Goal: Task Accomplishment & Management: Complete application form

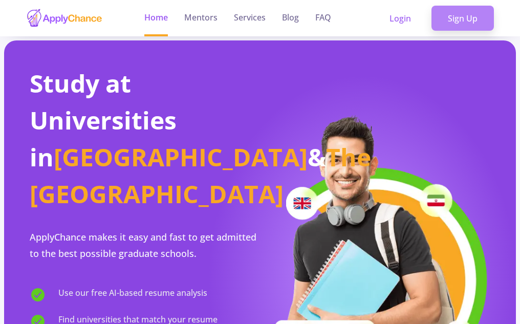
click at [453, 16] on link "Sign Up" at bounding box center [462, 19] width 62 height 26
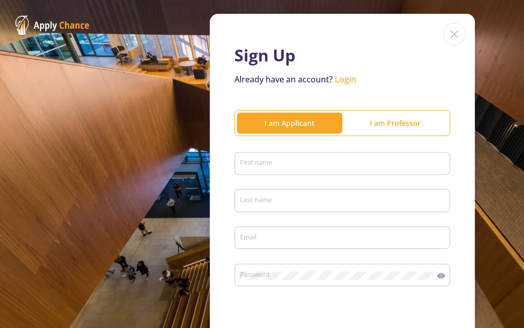
scroll to position [24, 0]
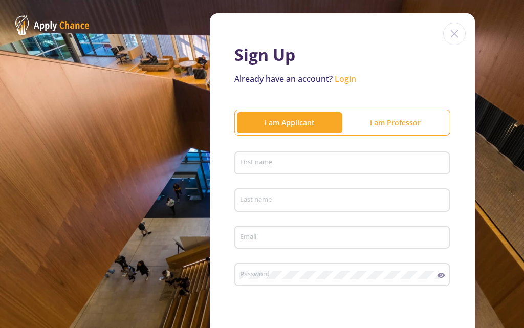
click at [283, 166] on input "First name" at bounding box center [343, 163] width 209 height 9
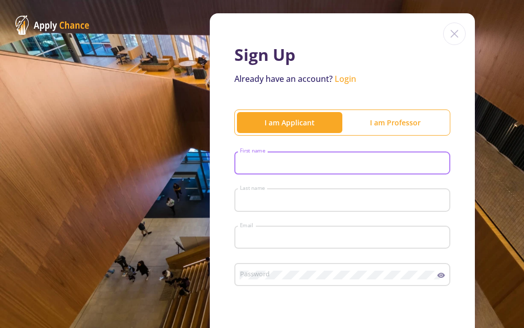
type input "omid"
type input "varmazyar"
type input "[EMAIL_ADDRESS][DOMAIN_NAME]"
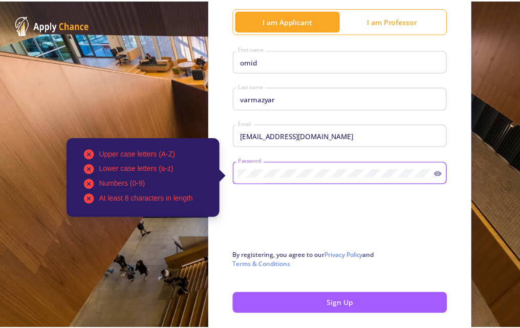
scroll to position [126, 0]
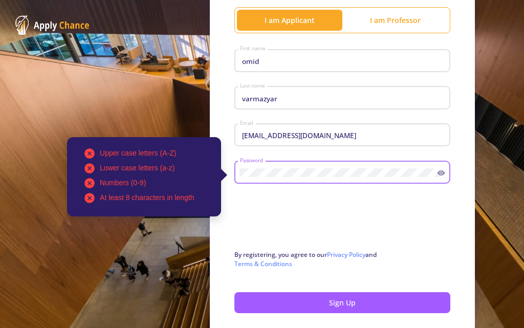
click at [239, 171] on div "Upper case letters (A-Z) Lower case letters (a-z) Numbers (0-9) At least 8 char…" at bounding box center [338, 170] width 198 height 27
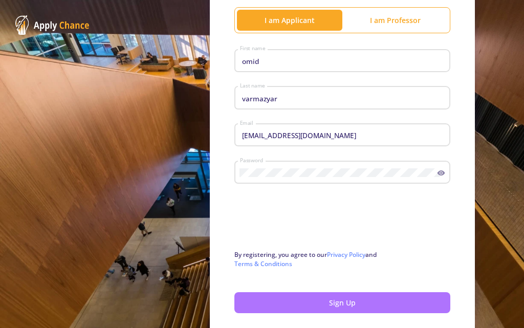
click at [317, 298] on button "Sign Up" at bounding box center [342, 302] width 216 height 21
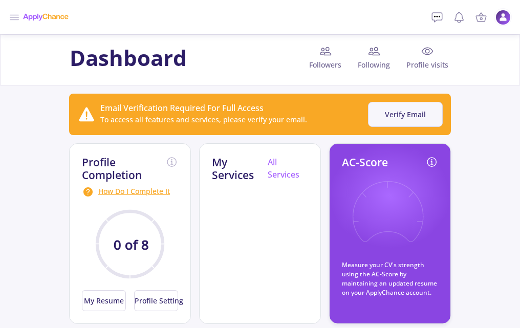
click at [401, 117] on button "Verify Email" at bounding box center [405, 114] width 75 height 25
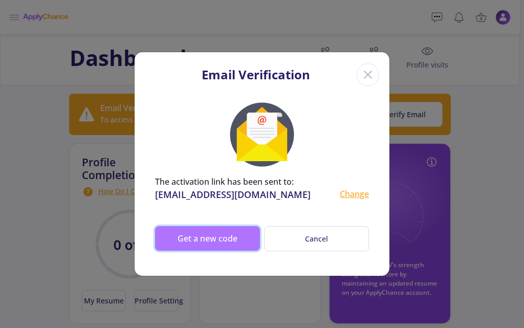
click at [225, 230] on button "Get a new code" at bounding box center [207, 238] width 105 height 25
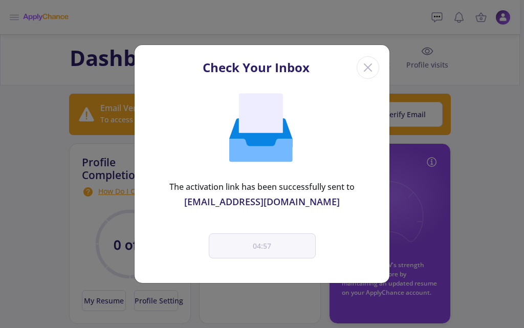
click at [259, 216] on div "The activation link has been successfully sent to omid.varmazyar.ov@gmail.com 0…" at bounding box center [262, 184] width 255 height 196
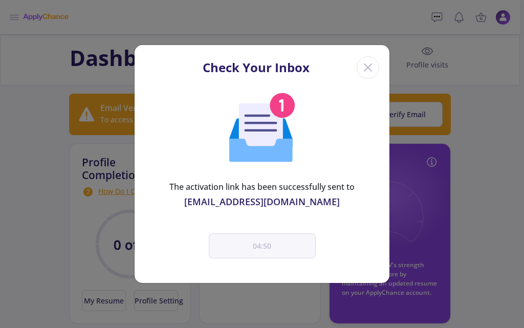
click at [243, 199] on div "[EMAIL_ADDRESS][DOMAIN_NAME]" at bounding box center [262, 202] width 214 height 14
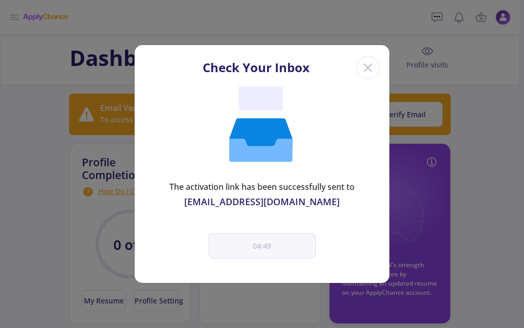
click at [258, 181] on div "The activation link has been successfully sent to" at bounding box center [262, 187] width 214 height 12
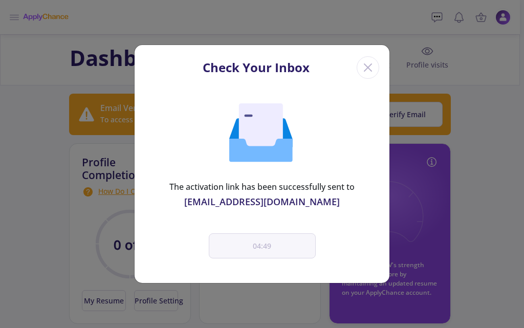
click at [255, 124] on icon at bounding box center [261, 126] width 44 height 46
click at [259, 228] on div "The activation link has been successfully sent to omid.varmazyar.ov@gmail.com 0…" at bounding box center [262, 184] width 255 height 196
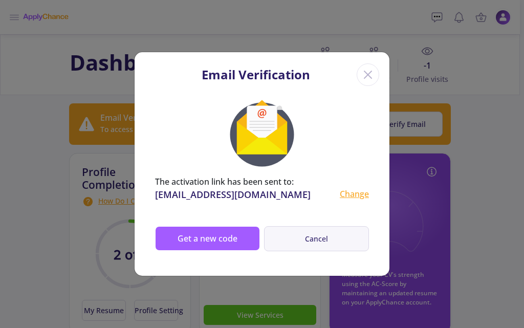
click at [293, 236] on button "Cancel" at bounding box center [316, 238] width 105 height 25
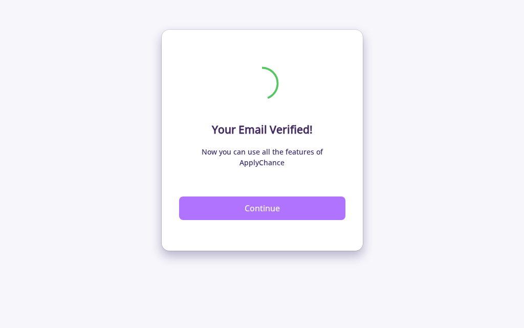
click at [260, 196] on button "Continue" at bounding box center [262, 208] width 166 height 24
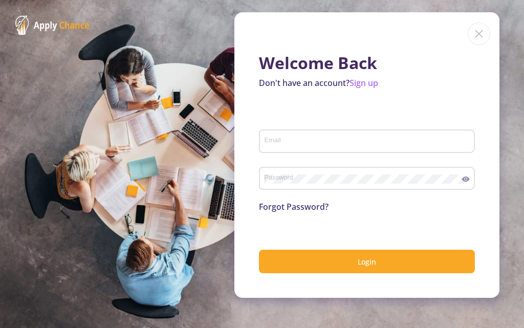
type input "[EMAIL_ADDRESS][DOMAIN_NAME]"
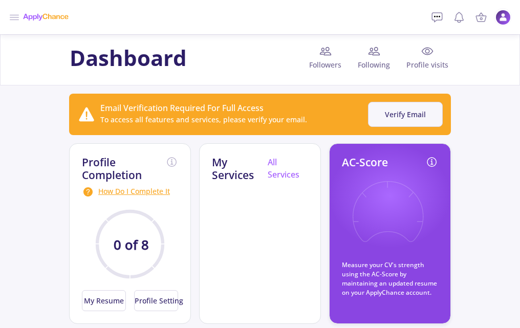
click at [386, 119] on button "Verify Email" at bounding box center [405, 114] width 75 height 25
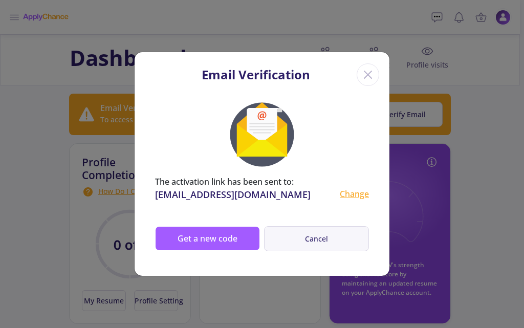
click at [308, 236] on button "Cancel" at bounding box center [316, 238] width 105 height 25
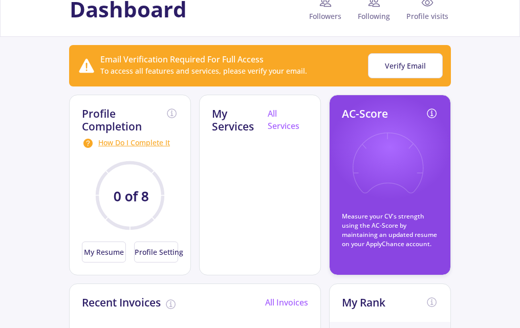
scroll to position [50, 0]
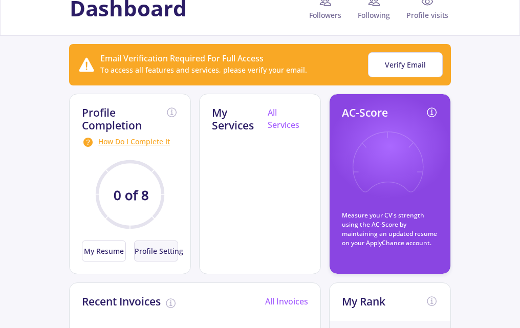
click at [165, 254] on button "Profile Setting" at bounding box center [156, 250] width 44 height 21
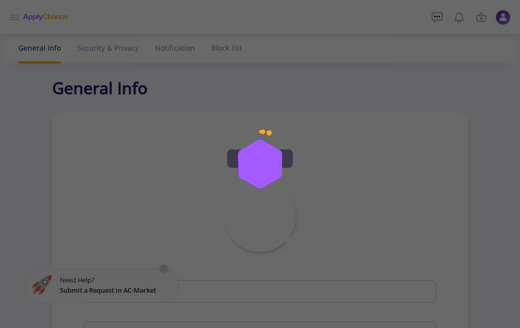
type input "[PERSON_NAME]"
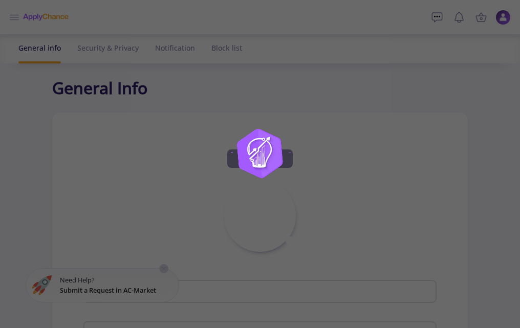
type input "omidvarmazyar"
type input "[EMAIL_ADDRESS][DOMAIN_NAME]"
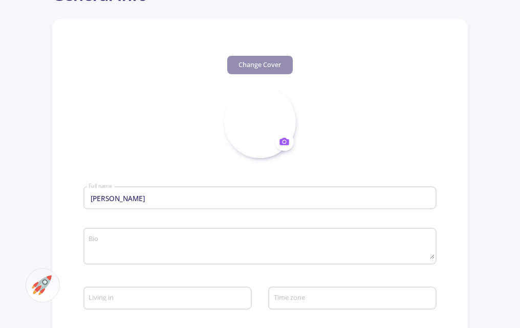
scroll to position [95, 0]
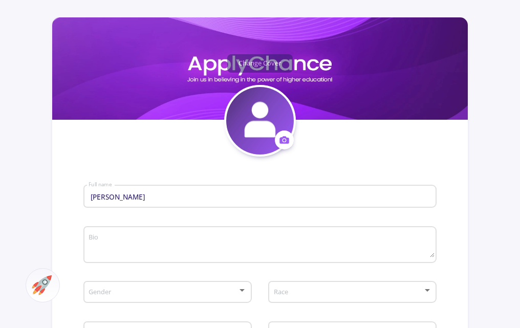
click at [282, 141] on icon at bounding box center [284, 140] width 11 height 11
click at [299, 172] on button "Change photo" at bounding box center [332, 172] width 114 height 26
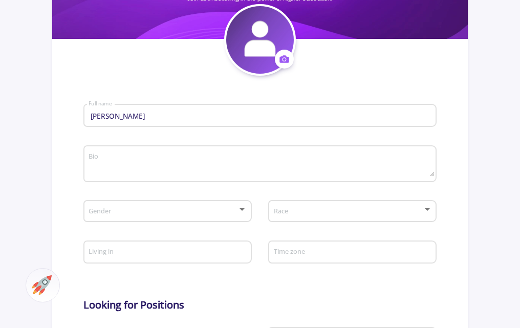
scroll to position [176, 0]
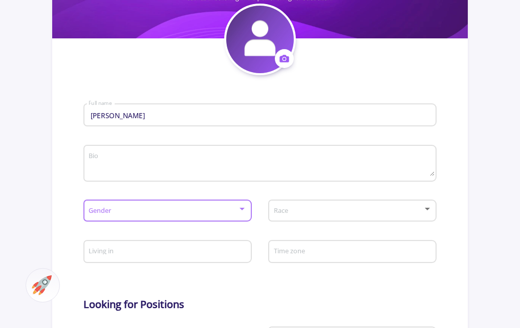
click at [174, 211] on span at bounding box center [164, 210] width 147 height 7
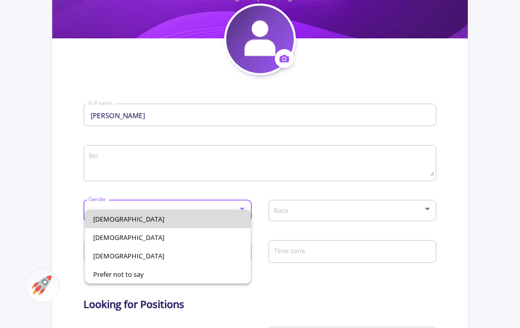
click at [152, 215] on span "Male" at bounding box center [167, 219] width 149 height 18
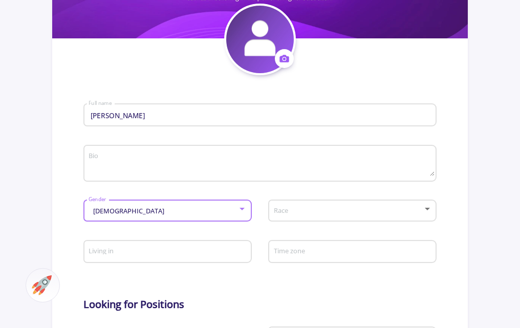
click at [318, 195] on div "Male Gender Race" at bounding box center [259, 212] width 353 height 40
click at [309, 203] on div "Race" at bounding box center [352, 209] width 159 height 26
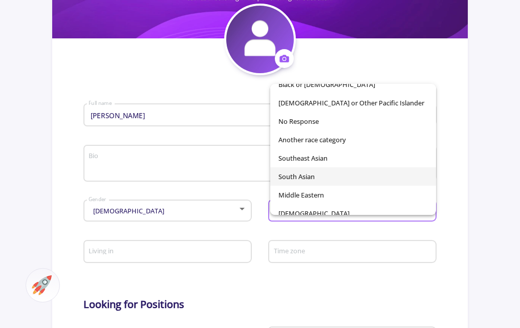
scroll to position [72, 0]
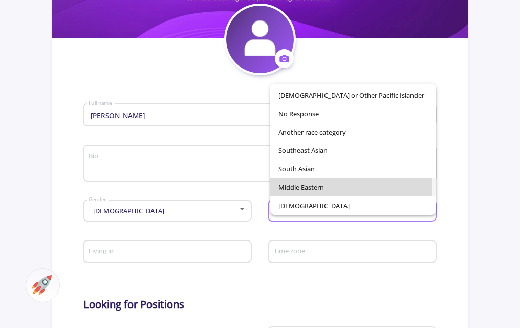
click at [319, 188] on span "Middle Eastern" at bounding box center [352, 187] width 149 height 18
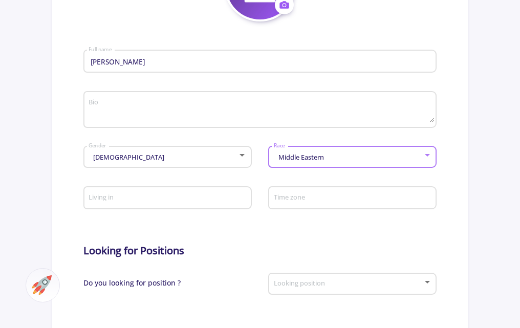
scroll to position [231, 0]
click at [153, 197] on input "Living in" at bounding box center [168, 197] width 161 height 9
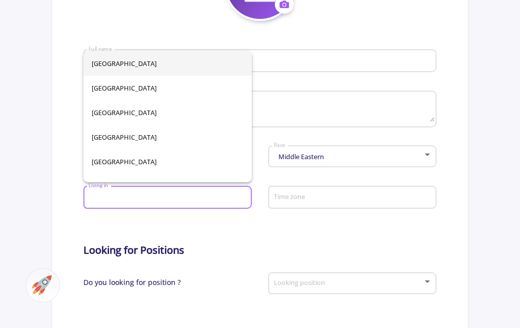
click at [118, 207] on div "Living in" at bounding box center [167, 195] width 159 height 27
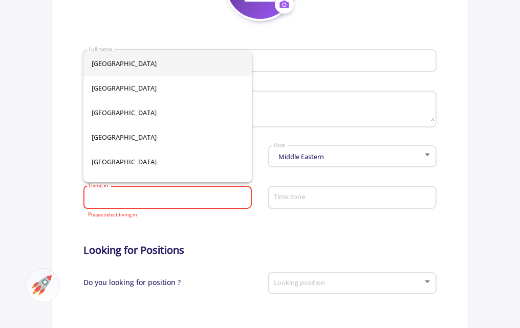
click at [263, 226] on form "omid varmazyar Full name Bio Male Gender Middle Eastern Race Living in Please s…" at bounding box center [259, 284] width 353 height 526
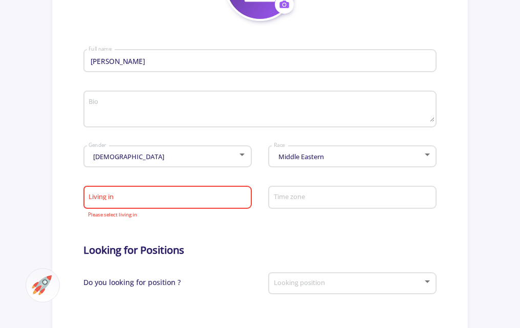
click at [219, 218] on mat-form-field "Living in Please select living in" at bounding box center [167, 200] width 168 height 37
click at [180, 189] on div "Living in" at bounding box center [167, 195] width 159 height 27
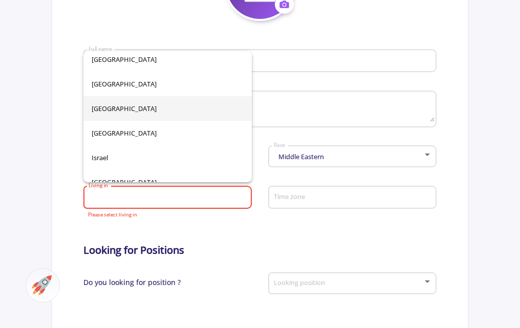
scroll to position [2113, 0]
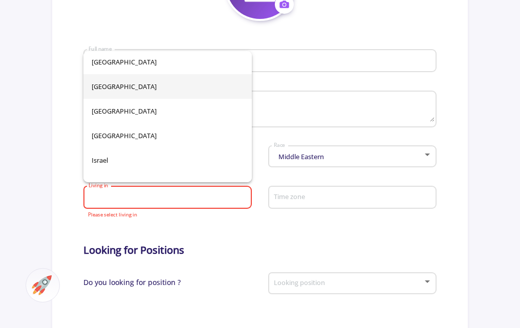
click at [112, 90] on span "[GEOGRAPHIC_DATA]" at bounding box center [168, 86] width 152 height 25
type input "[GEOGRAPHIC_DATA]"
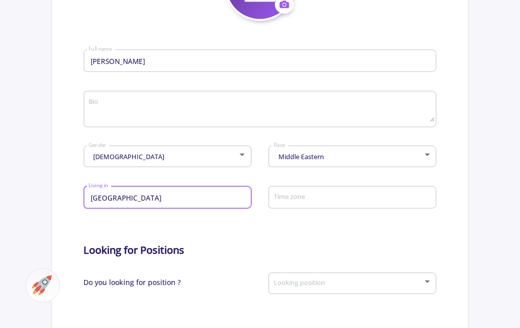
click at [351, 199] on input "Time zone" at bounding box center [353, 197] width 161 height 9
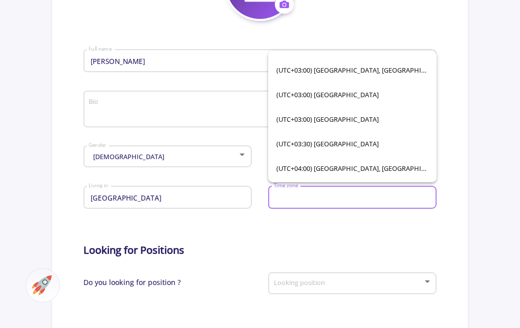
scroll to position [1811, 0]
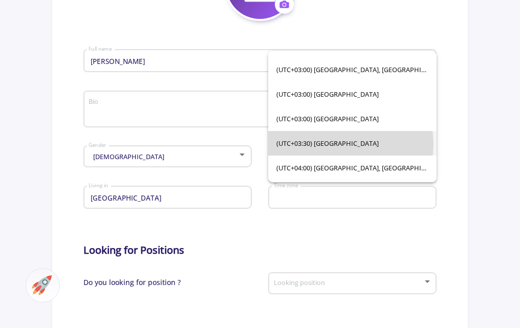
click at [340, 144] on span "(UTC+03:30) Tehran" at bounding box center [352, 143] width 152 height 25
type input "(UTC+03:30) Tehran"
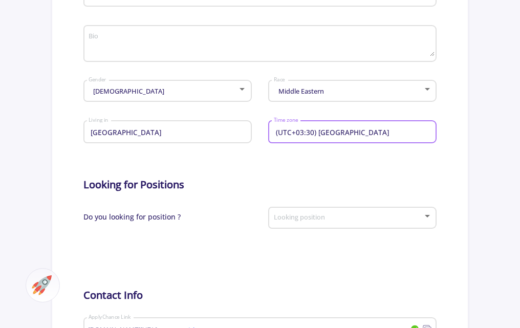
scroll to position [325, 0]
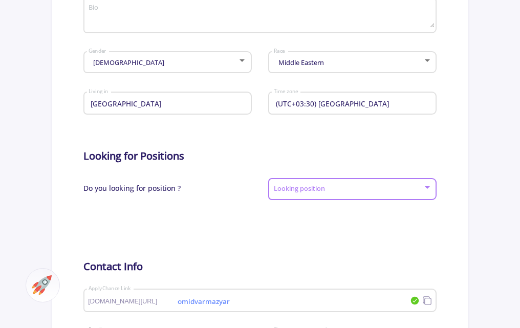
click at [303, 188] on span at bounding box center [349, 189] width 147 height 7
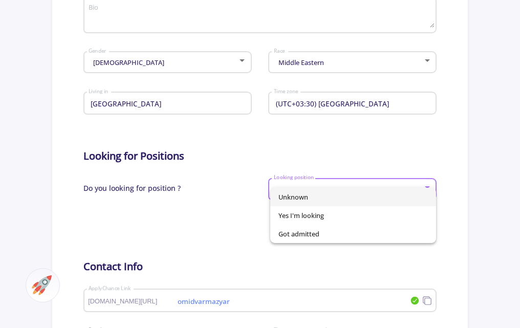
click at [312, 258] on div at bounding box center [260, 164] width 520 height 328
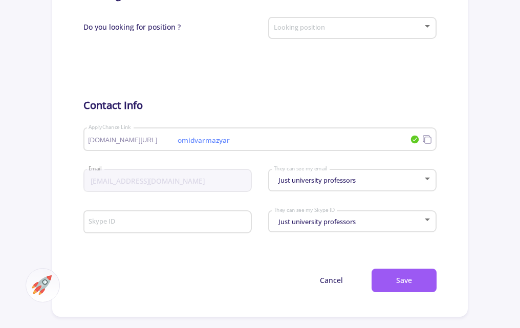
scroll to position [487, 0]
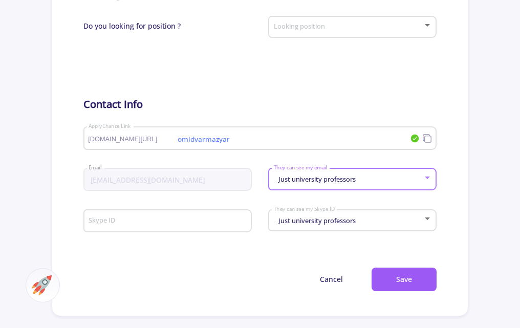
click at [297, 177] on span "Just university professors" at bounding box center [316, 178] width 80 height 9
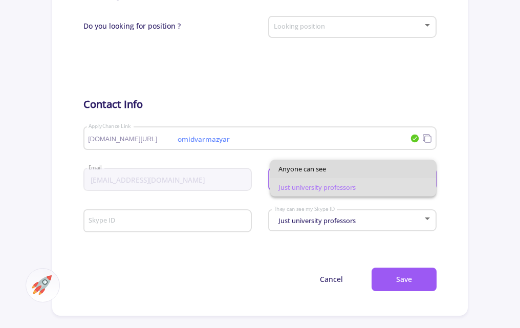
click at [320, 171] on span "Anyone can see" at bounding box center [352, 169] width 149 height 18
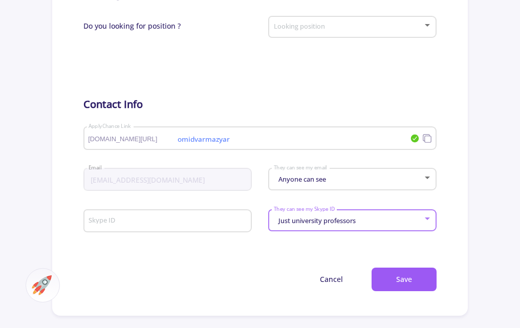
click at [302, 220] on span "Just university professors" at bounding box center [316, 220] width 80 height 9
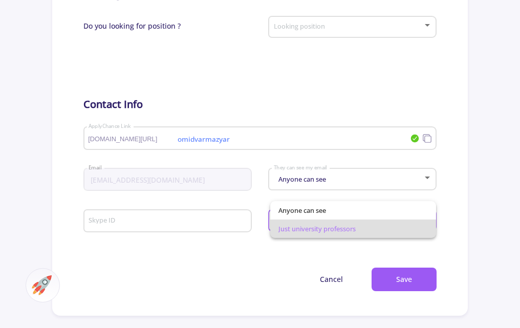
click at [302, 220] on span "Just university professors" at bounding box center [352, 228] width 149 height 18
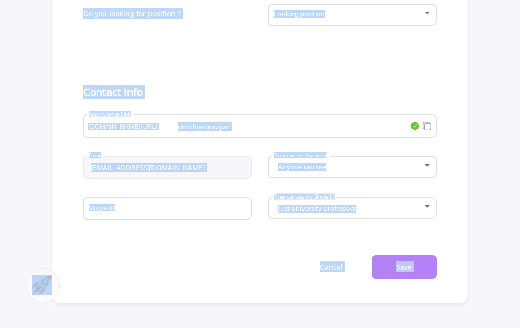
drag, startPoint x: 320, startPoint y: 319, endPoint x: 425, endPoint y: 266, distance: 117.1
click at [425, 266] on button "Save" at bounding box center [403, 267] width 65 height 24
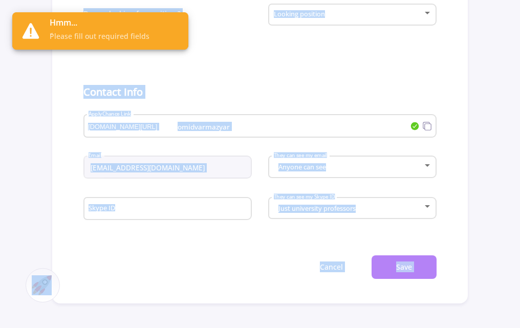
click at [425, 266] on button "Save" at bounding box center [403, 267] width 65 height 24
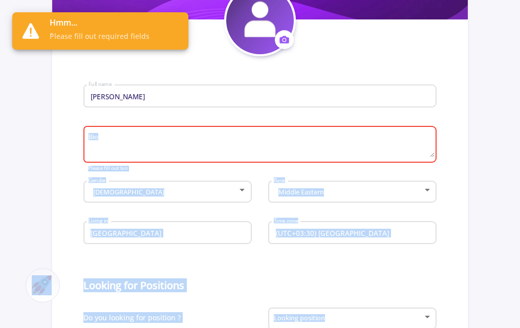
scroll to position [179, 0]
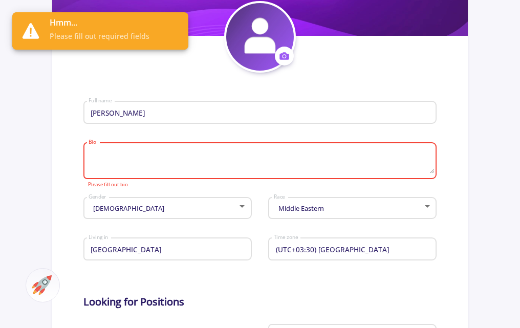
click at [225, 171] on textarea "Bio" at bounding box center [261, 161] width 346 height 24
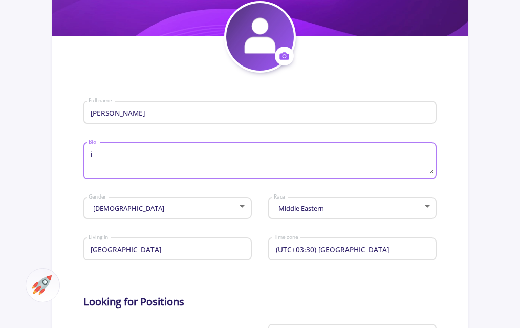
type textarea "i"
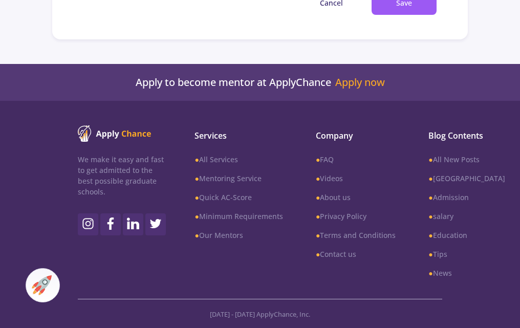
scroll to position [602, 0]
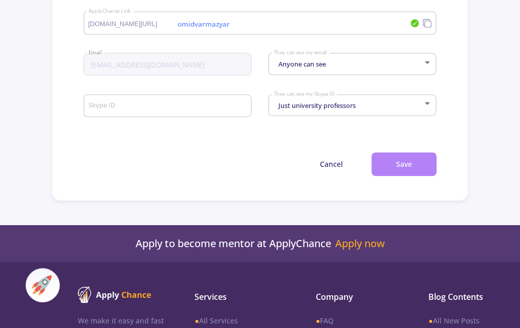
type textarea "i dont know"
click at [396, 161] on button "Save" at bounding box center [403, 164] width 65 height 24
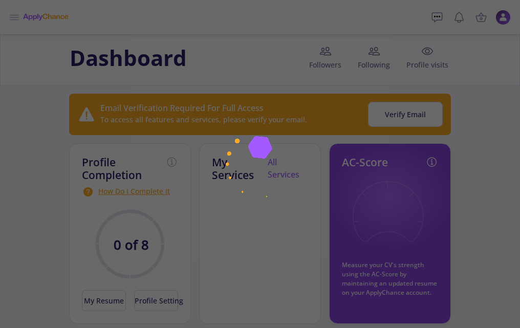
click at [213, 127] on img at bounding box center [260, 164] width 128 height 128
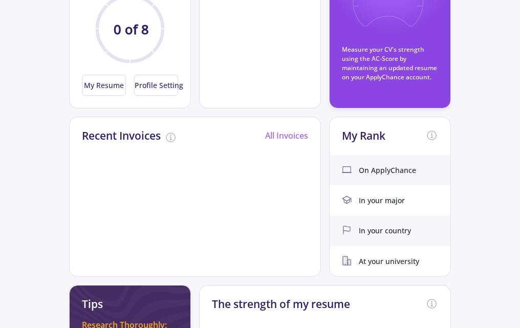
scroll to position [216, 0]
click at [384, 28] on icon at bounding box center [387, 2] width 75 height 75
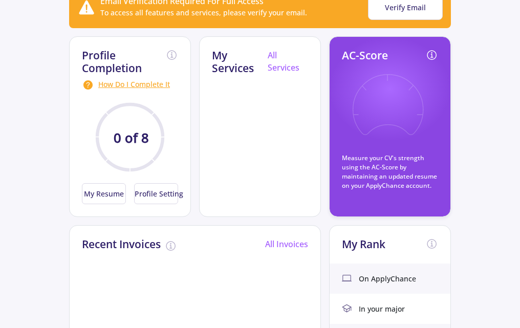
scroll to position [105, 0]
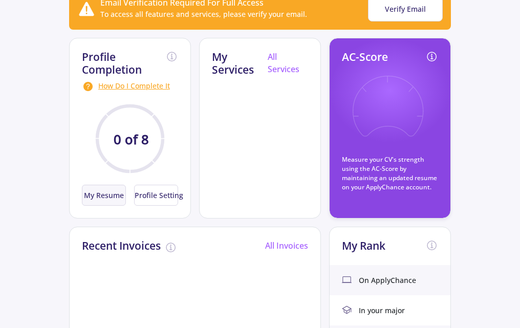
click at [99, 194] on button "My Resume" at bounding box center [104, 195] width 44 height 21
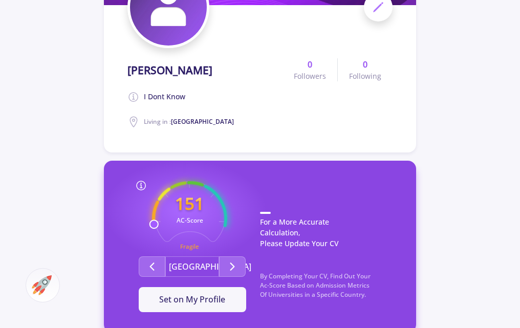
scroll to position [191, 0]
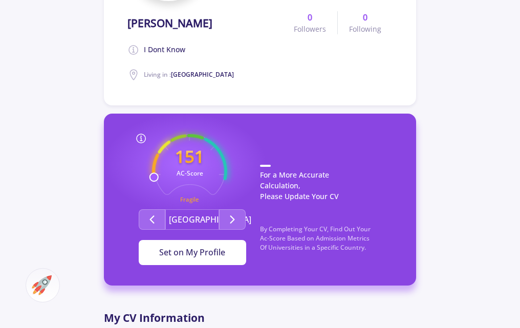
click at [228, 255] on button "Set on My Profile" at bounding box center [192, 253] width 107 height 26
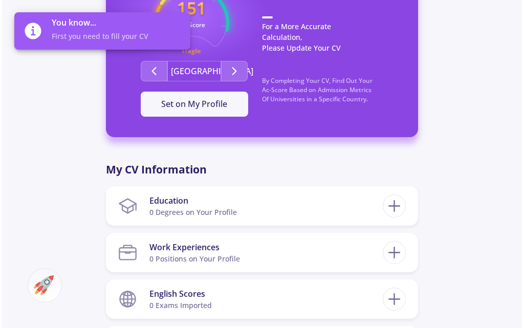
scroll to position [357, 0]
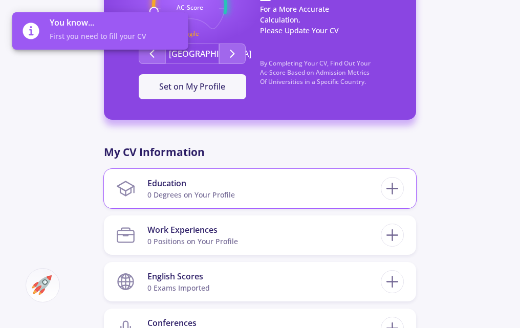
click at [281, 194] on section "Education 0 Degrees on Your Profile" at bounding box center [248, 188] width 264 height 31
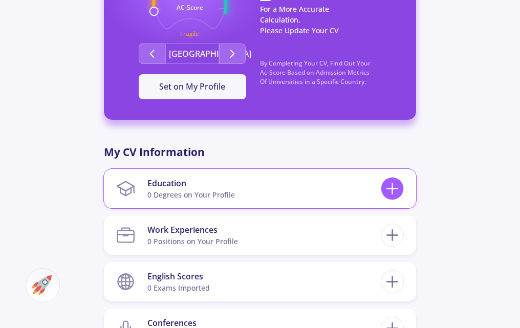
click at [386, 193] on icon at bounding box center [392, 188] width 19 height 19
checkbox input "false"
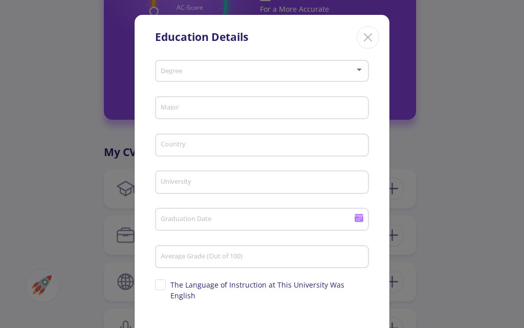
click at [206, 65] on div "Degree" at bounding box center [262, 69] width 204 height 26
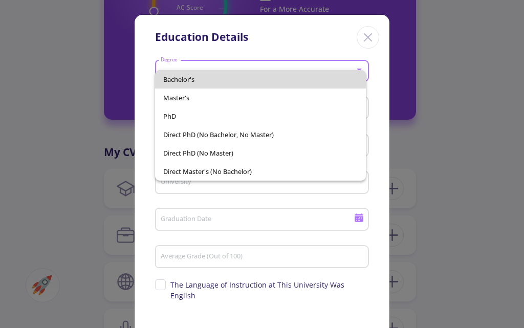
click at [199, 75] on span "Bachelor's" at bounding box center [260, 79] width 195 height 18
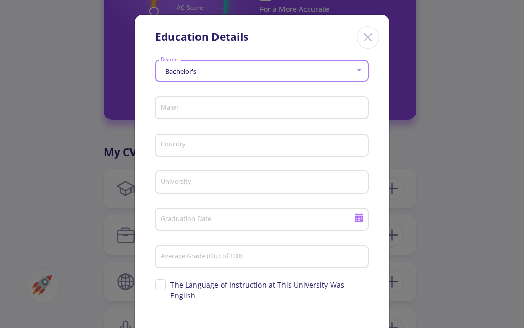
click at [183, 107] on input "Major" at bounding box center [263, 108] width 207 height 9
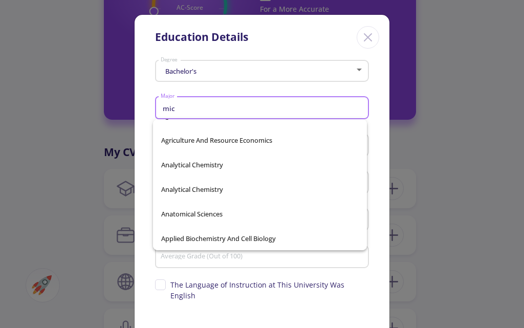
scroll to position [139, 0]
click at [217, 164] on span "Microbiology" at bounding box center [259, 164] width 197 height 25
type input "Microbiology"
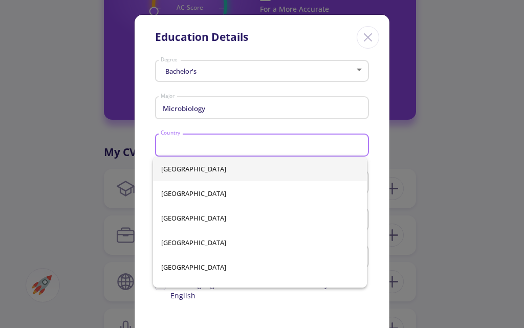
click at [231, 146] on input "Country" at bounding box center [263, 145] width 207 height 9
type input "[GEOGRAPHIC_DATA]"
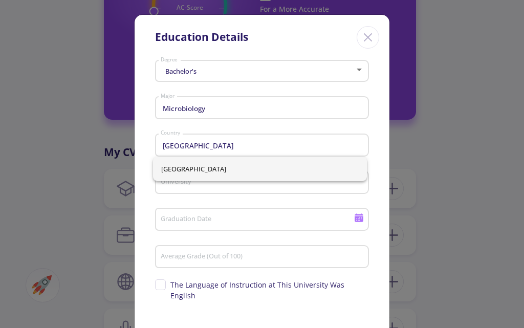
click at [208, 204] on div "Graduation Date" at bounding box center [257, 217] width 194 height 27
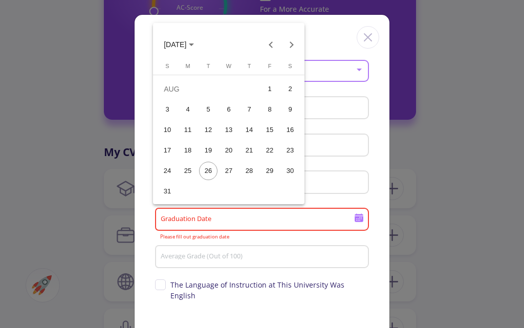
click at [265, 231] on div at bounding box center [262, 164] width 524 height 328
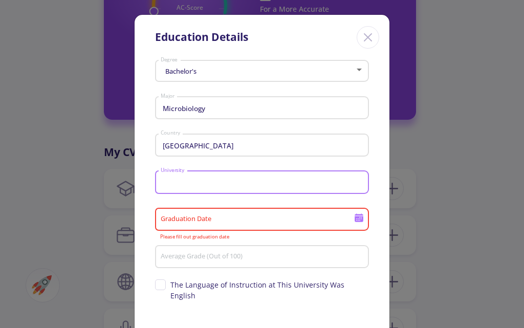
click at [216, 183] on input "University" at bounding box center [263, 182] width 207 height 9
type input "a"
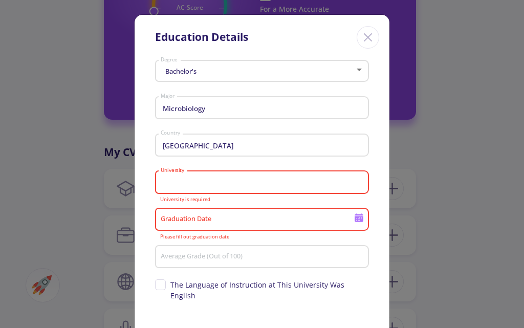
click at [239, 228] on div "Graduation Date" at bounding box center [257, 217] width 194 height 27
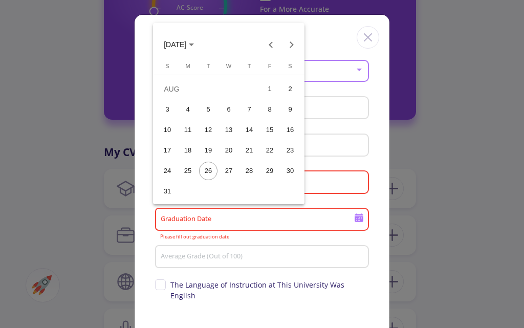
click at [312, 213] on div at bounding box center [262, 164] width 524 height 328
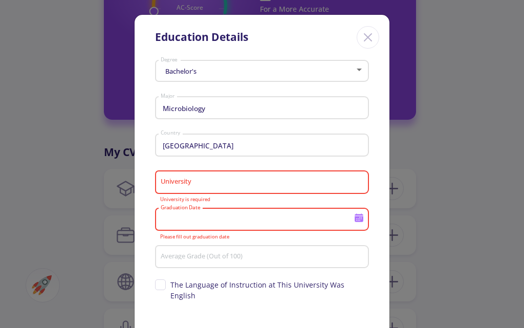
click at [224, 181] on input "University" at bounding box center [263, 182] width 207 height 9
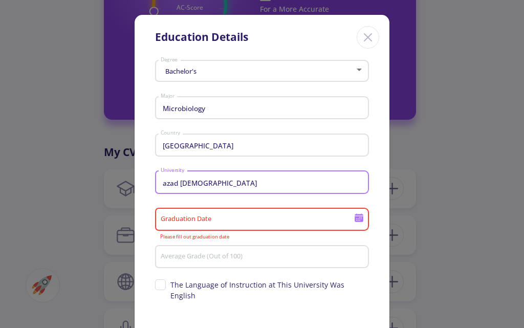
type input "azad [DEMOGRAPHIC_DATA]"
click at [228, 223] on input "Graduation Date" at bounding box center [258, 219] width 197 height 9
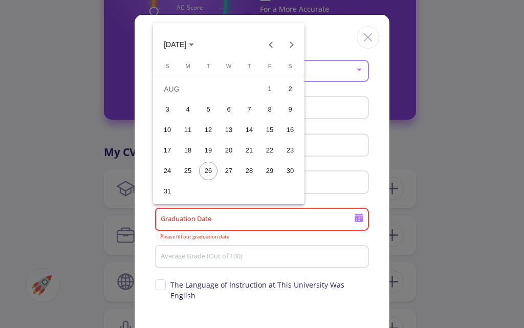
click at [251, 210] on div at bounding box center [262, 164] width 524 height 328
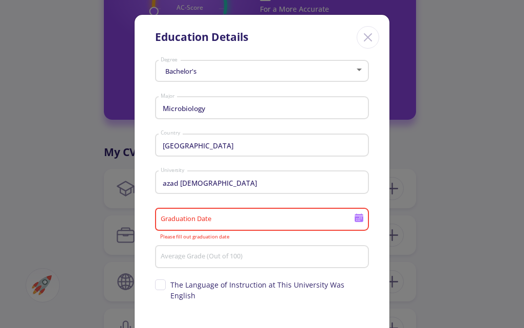
click at [361, 224] on div "Graduation Date" at bounding box center [262, 217] width 214 height 27
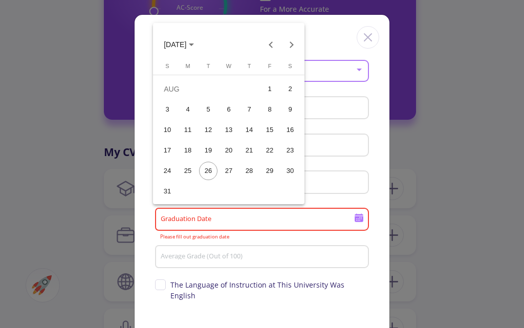
click at [194, 48] on span "[DATE]" at bounding box center [179, 44] width 30 height 8
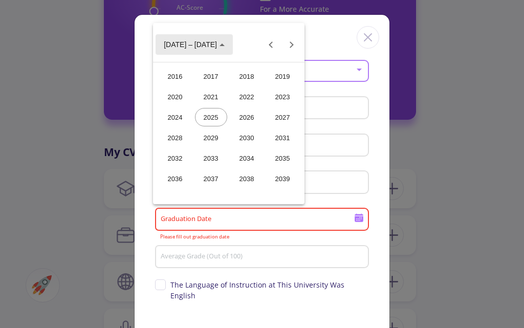
click at [201, 45] on span "[DATE] – [DATE]" at bounding box center [190, 45] width 53 height 8
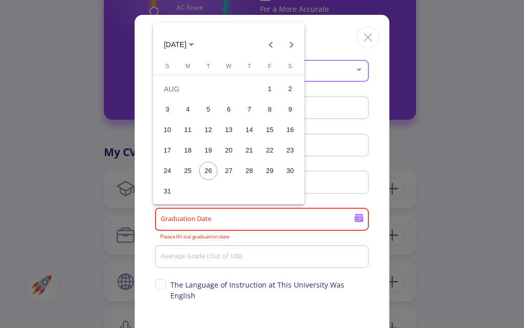
click at [182, 45] on span "[DATE]" at bounding box center [175, 45] width 23 height 8
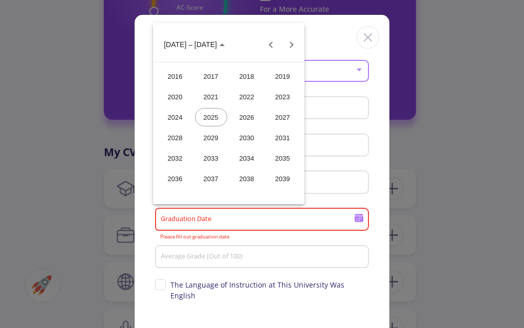
click at [168, 115] on div "2024" at bounding box center [175, 117] width 32 height 18
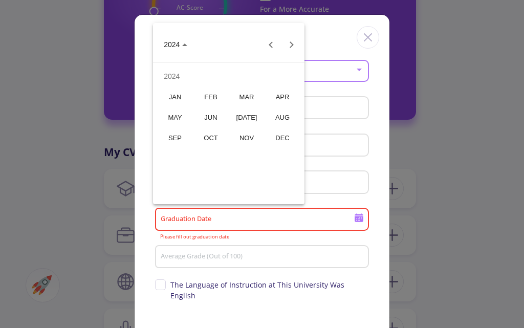
click at [170, 141] on div "SEP" at bounding box center [175, 137] width 32 height 18
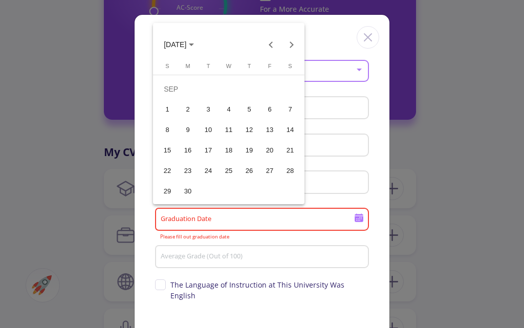
click at [214, 131] on div "10" at bounding box center [208, 130] width 18 height 18
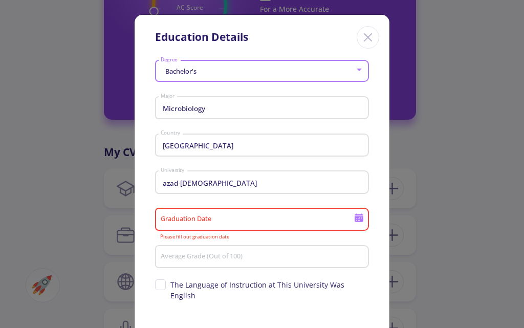
type input "[DATE]"
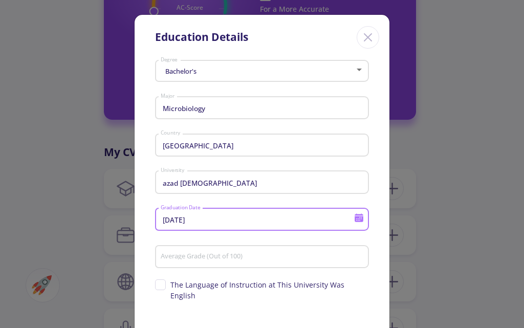
click at [273, 261] on input "Average Grade (Out of 100)" at bounding box center [263, 257] width 207 height 9
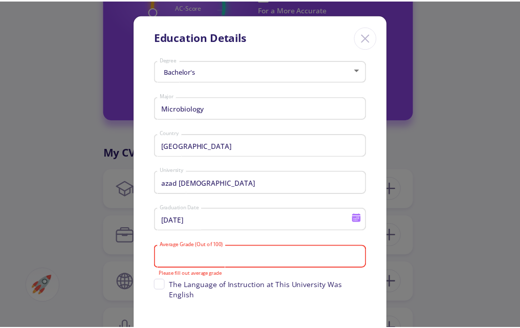
scroll to position [55, 0]
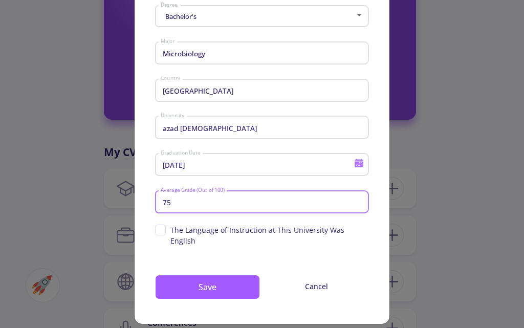
type input "75"
click at [159, 230] on span "The Language of Instruction at This University Was English" at bounding box center [262, 235] width 214 height 21
click at [159, 230] on input "The Language of Instruction at This University Was English" at bounding box center [158, 228] width 7 height 7
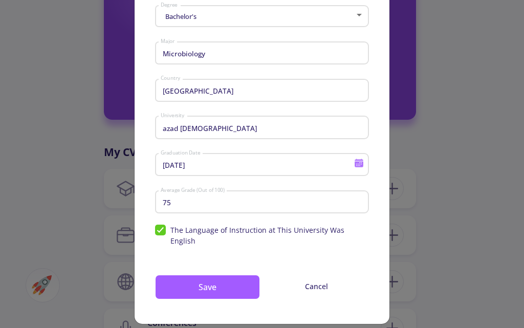
click at [160, 225] on span "The Language of Instruction at This University Was English" at bounding box center [262, 235] width 214 height 21
click at [160, 225] on input "The Language of Instruction at This University Was English" at bounding box center [158, 228] width 7 height 7
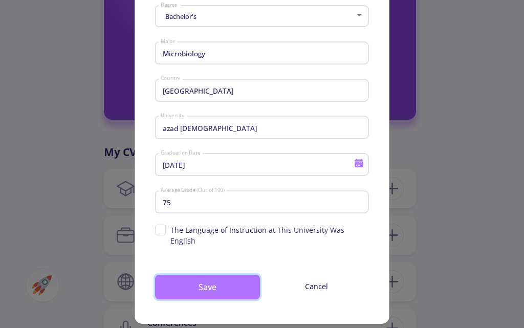
click at [234, 276] on button "Save" at bounding box center [207, 287] width 105 height 25
click at [222, 281] on button "Save" at bounding box center [207, 287] width 105 height 25
click at [205, 275] on button "Save" at bounding box center [207, 287] width 105 height 25
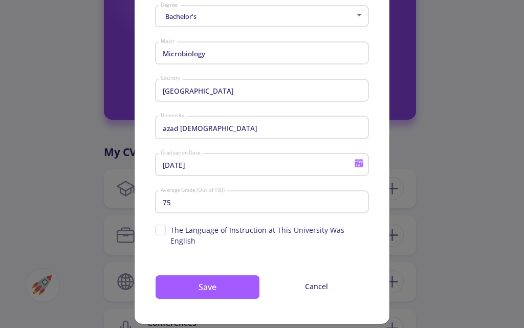
click at [152, 232] on div "Bachelor's Degree Microbiology Major Iran Country [GEOGRAPHIC_DATA] [DATE] Grad…" at bounding box center [262, 163] width 255 height 322
click at [162, 234] on span "The Language of Instruction at This University Was English" at bounding box center [262, 235] width 214 height 21
click at [162, 231] on input "The Language of Instruction at This University Was English" at bounding box center [158, 228] width 7 height 7
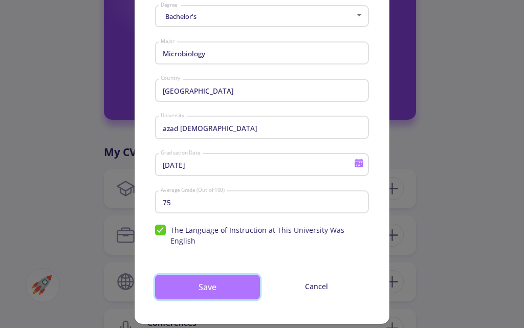
click at [180, 278] on button "Save" at bounding box center [207, 287] width 105 height 25
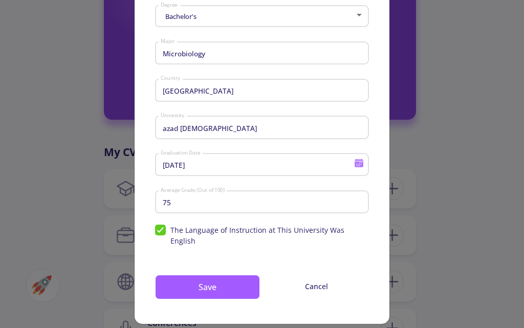
click at [162, 231] on span "The Language of Instruction at This University Was English" at bounding box center [262, 235] width 214 height 21
click at [162, 231] on input "The Language of Instruction at This University Was English" at bounding box center [158, 228] width 7 height 7
checkbox input "false"
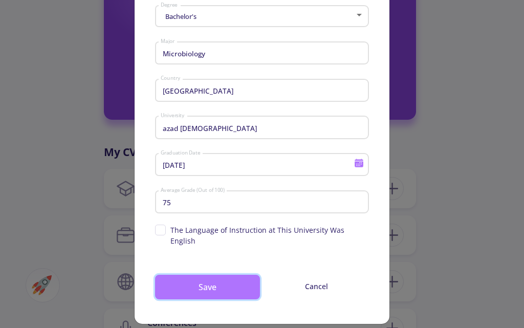
click at [217, 275] on button "Save" at bounding box center [207, 287] width 105 height 25
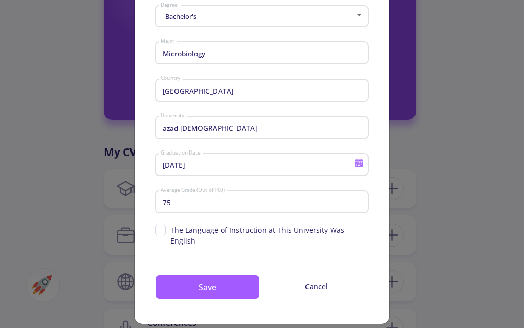
click at [481, 210] on div "Education Details Bachelor's Degree Microbiology Major [GEOGRAPHIC_DATA] Countr…" at bounding box center [262, 164] width 524 height 328
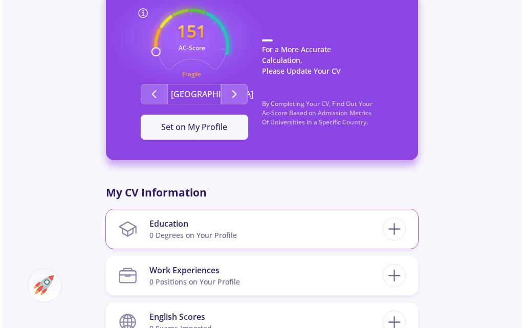
scroll to position [316, 0]
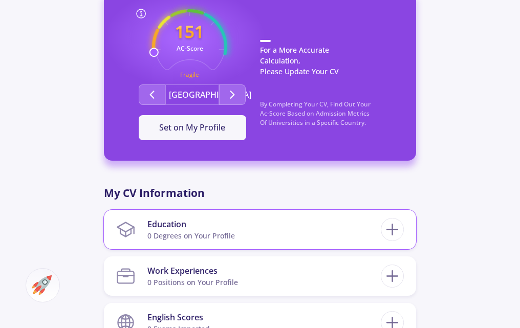
click at [306, 218] on section "Education 0 Degrees on Your Profile" at bounding box center [248, 229] width 264 height 31
click at [400, 227] on icon at bounding box center [392, 229] width 19 height 19
checkbox input "false"
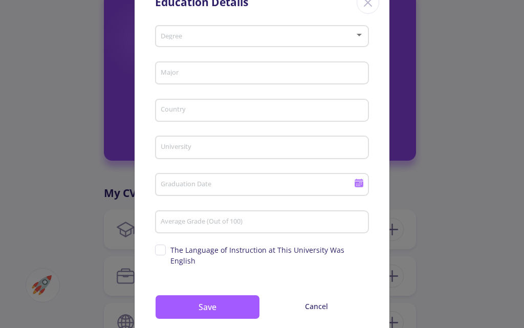
scroll to position [34, 0]
click at [185, 41] on div "Degree" at bounding box center [262, 35] width 204 height 26
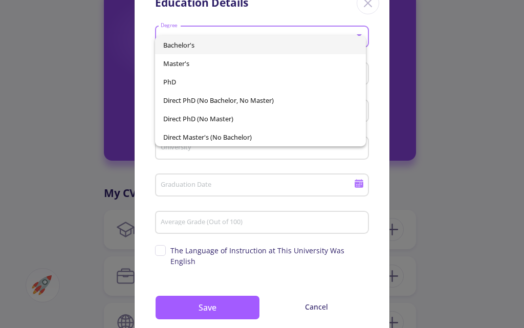
click at [201, 49] on span "Bachelor's" at bounding box center [260, 45] width 195 height 18
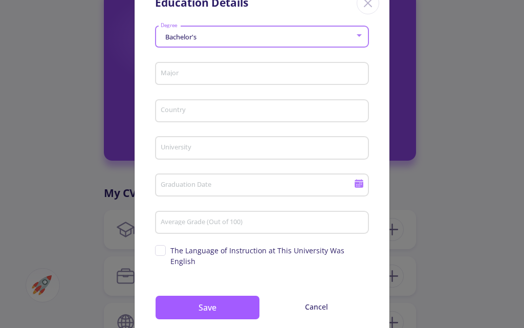
click at [194, 71] on input "Major" at bounding box center [263, 74] width 207 height 9
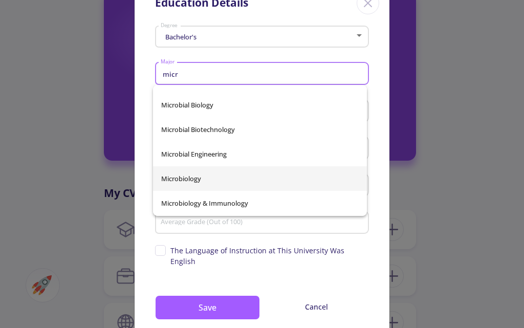
scroll to position [91, 0]
click at [192, 180] on span "Microbiology" at bounding box center [259, 178] width 197 height 25
type input "Microbiology"
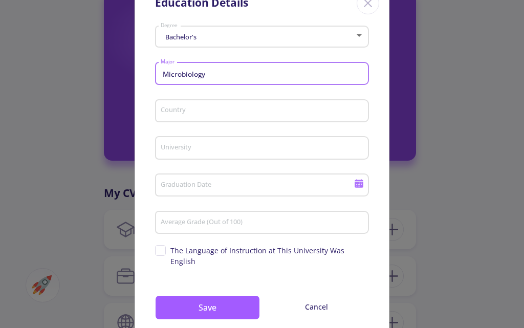
click at [201, 111] on input "Country" at bounding box center [263, 111] width 207 height 9
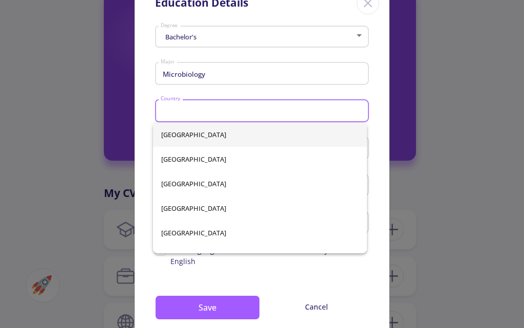
type input "[GEOGRAPHIC_DATA]"
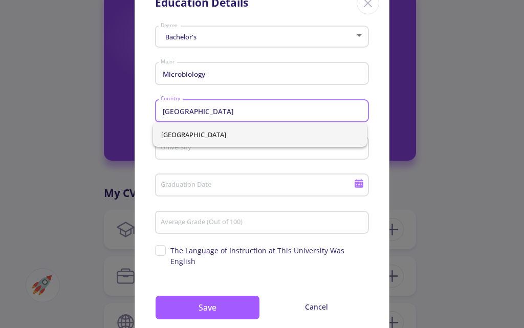
click at [193, 140] on span "[GEOGRAPHIC_DATA]" at bounding box center [259, 134] width 197 height 25
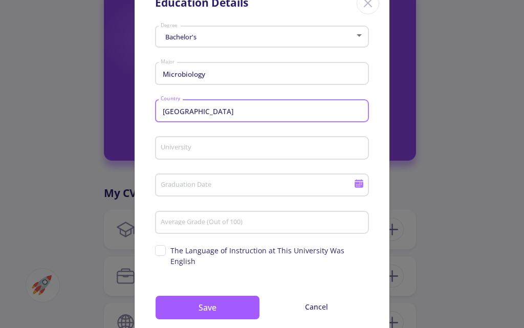
click at [191, 149] on input "University" at bounding box center [263, 148] width 207 height 9
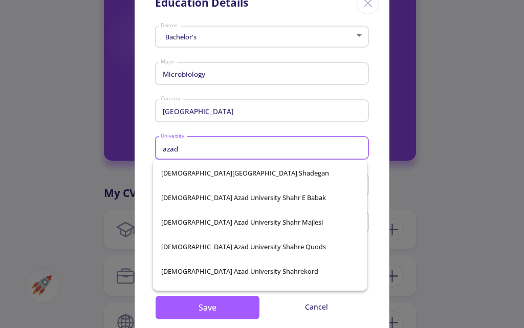
scroll to position [5057, 0]
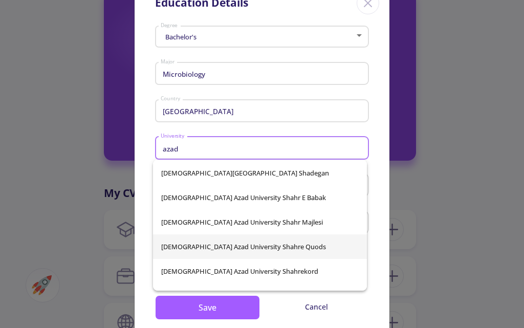
type input "azad"
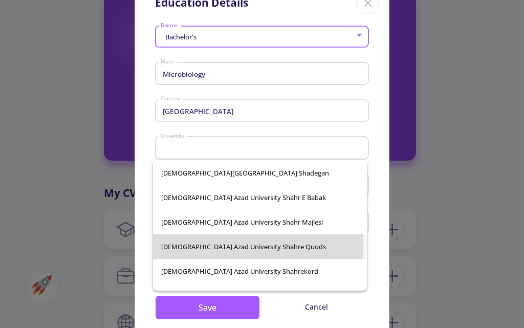
click at [231, 246] on span "[DEMOGRAPHIC_DATA] Azad University Shahre Quods" at bounding box center [259, 246] width 197 height 25
type input "[DEMOGRAPHIC_DATA] Azad University Shahre Quods"
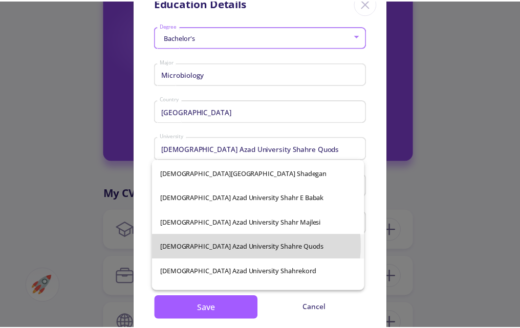
scroll to position [0, 0]
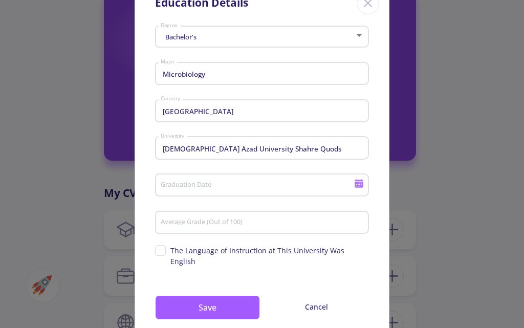
click at [201, 177] on div "Graduation Date" at bounding box center [257, 183] width 194 height 27
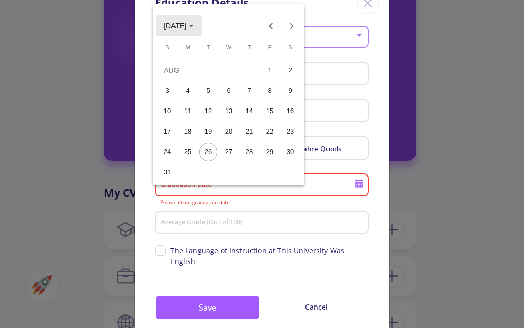
click at [186, 27] on span "[DATE]" at bounding box center [175, 26] width 23 height 8
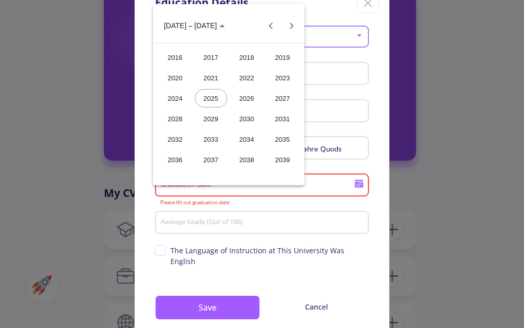
click at [172, 102] on div "2024" at bounding box center [175, 98] width 32 height 18
click at [182, 125] on div "SEP" at bounding box center [175, 118] width 32 height 18
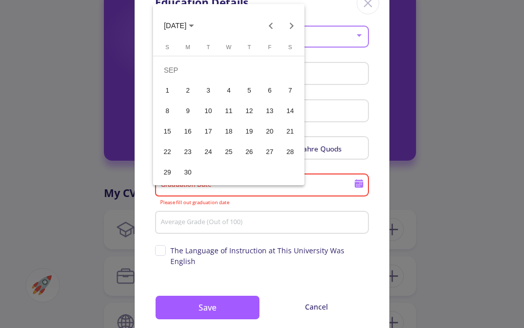
click at [168, 128] on div "15" at bounding box center [167, 131] width 18 height 18
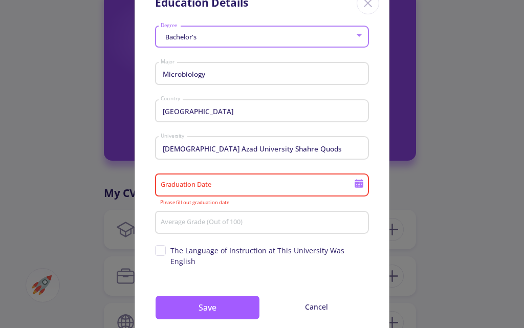
type input "[DATE]"
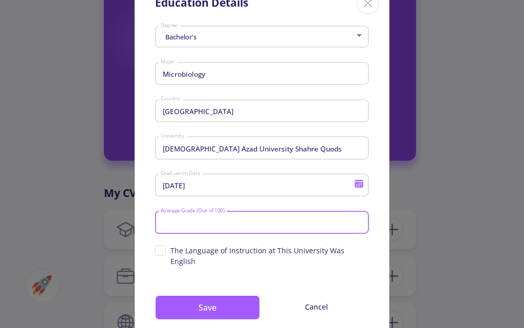
click at [193, 221] on input "Average Grade (Out of 100)" at bounding box center [263, 222] width 207 height 9
type input "75"
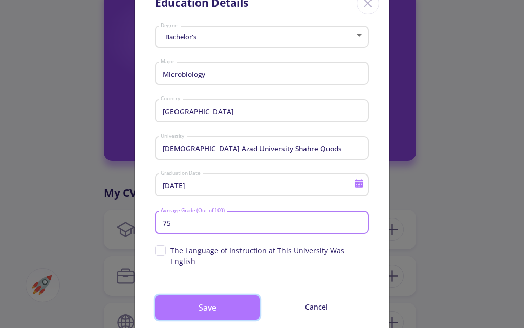
click at [180, 295] on button "Save" at bounding box center [207, 307] width 105 height 25
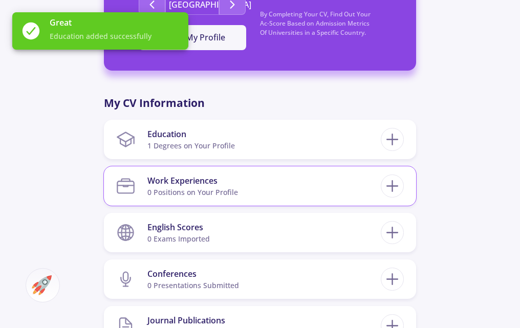
scroll to position [406, 0]
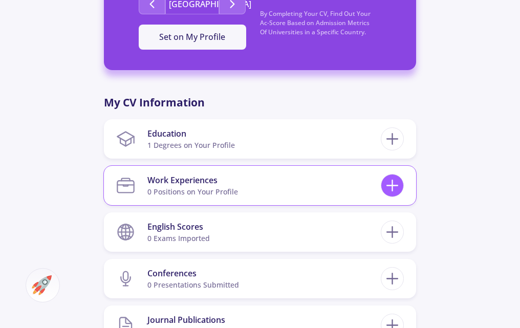
click at [387, 187] on icon at bounding box center [392, 185] width 19 height 19
checkbox input "false"
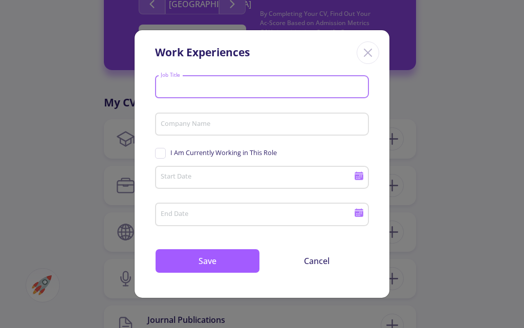
click at [208, 86] on input "Job Title" at bounding box center [263, 87] width 207 height 9
click at [367, 59] on icon "Close" at bounding box center [368, 53] width 16 height 16
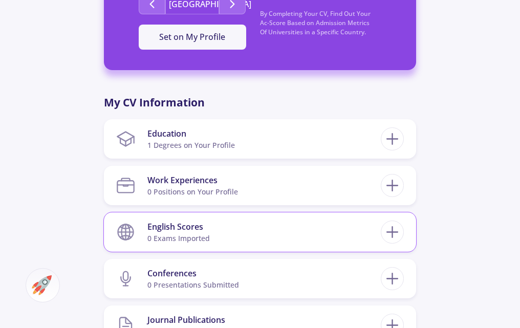
click at [407, 228] on div "English Scores 0 exams imported" at bounding box center [260, 231] width 312 height 39
click at [401, 230] on icon at bounding box center [392, 232] width 19 height 19
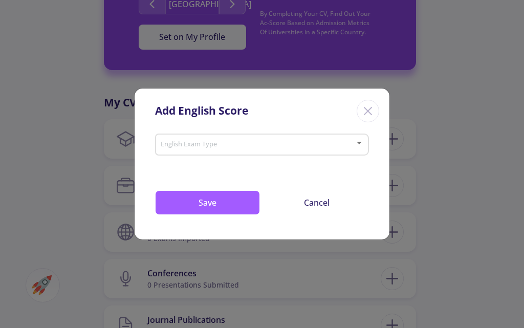
click at [207, 148] on span at bounding box center [259, 144] width 192 height 7
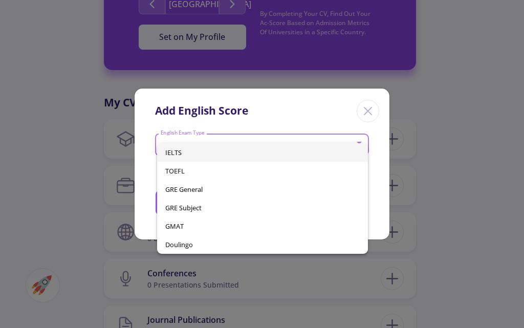
click at [202, 153] on span "IELTS" at bounding box center [262, 152] width 195 height 18
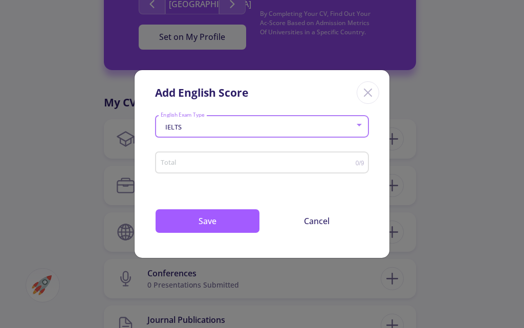
click at [205, 165] on input "Total" at bounding box center [257, 163] width 195 height 8
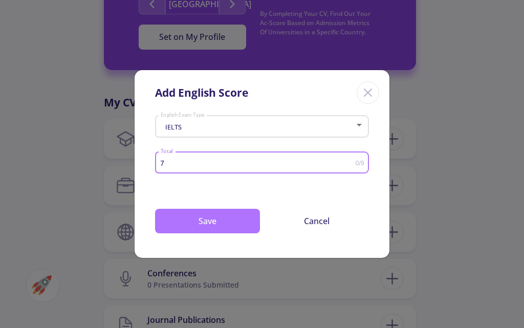
type input "7"
click at [227, 225] on button "Save" at bounding box center [207, 221] width 105 height 25
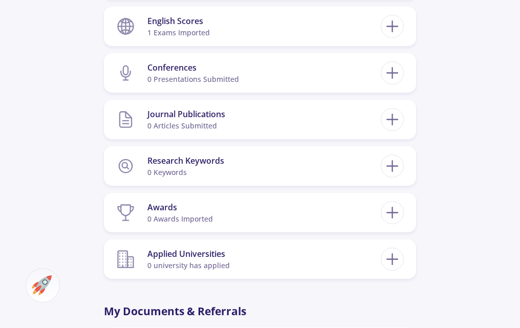
scroll to position [612, 0]
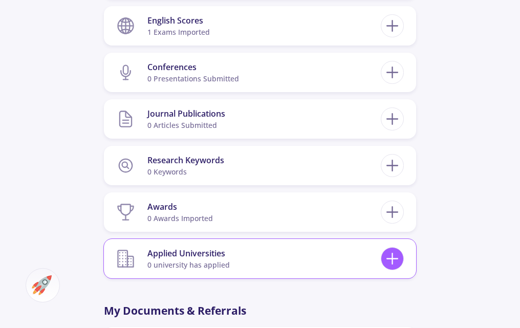
click at [391, 260] on icon at bounding box center [392, 258] width 19 height 19
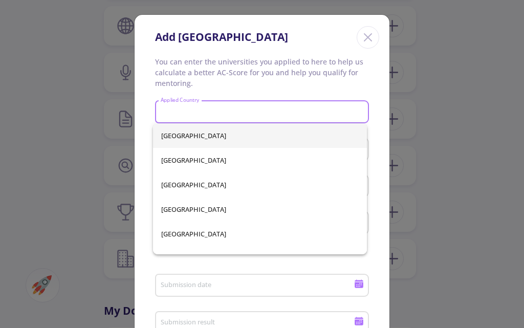
click at [240, 113] on input "Applied Country" at bounding box center [263, 112] width 207 height 9
click at [364, 37] on icon "Close" at bounding box center [368, 37] width 16 height 16
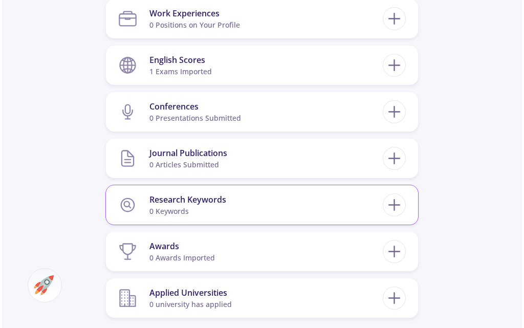
scroll to position [572, 0]
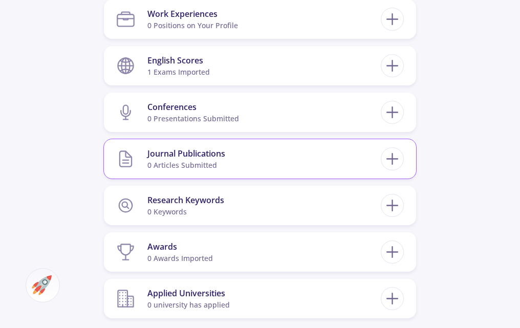
click at [256, 163] on section "Journal Publications 0 articles submitted" at bounding box center [248, 158] width 264 height 31
click at [384, 153] on icon at bounding box center [392, 158] width 19 height 19
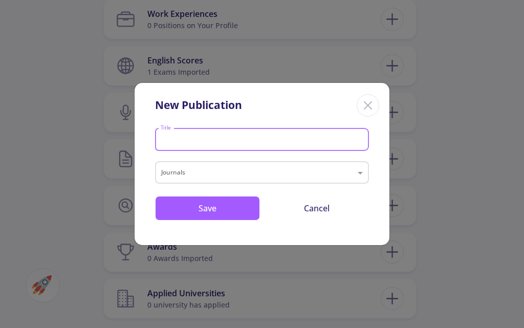
click at [235, 140] on input "Title" at bounding box center [263, 140] width 207 height 9
type input "a"
click at [208, 168] on input "text" at bounding box center [251, 174] width 181 height 12
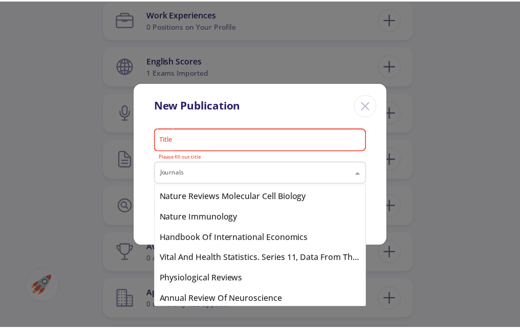
scroll to position [245, 0]
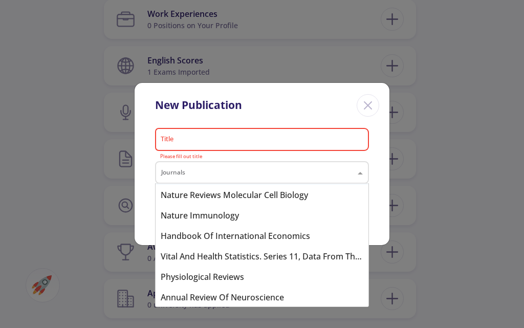
click at [368, 102] on icon "Close" at bounding box center [368, 105] width 16 height 16
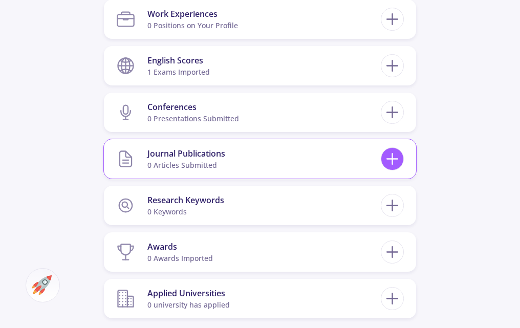
click at [385, 156] on icon at bounding box center [392, 158] width 19 height 19
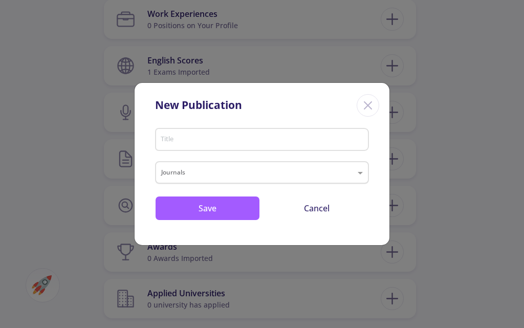
click at [207, 175] on input "text" at bounding box center [251, 174] width 181 height 12
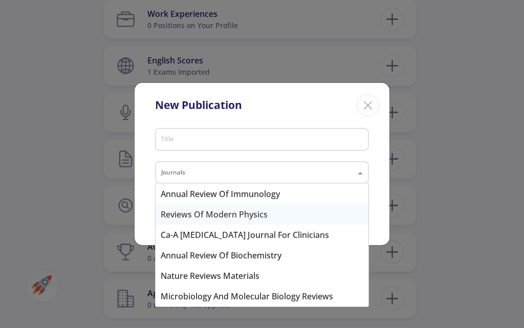
click at [210, 216] on div "Reviews of Modern Physics" at bounding box center [262, 214] width 213 height 20
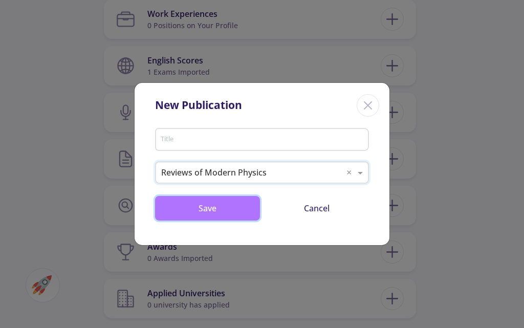
click at [239, 206] on button "Save" at bounding box center [207, 208] width 105 height 25
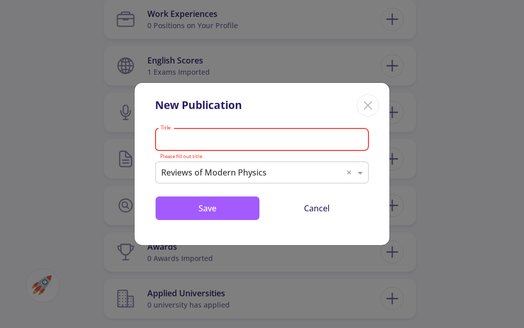
click at [237, 142] on input "Title" at bounding box center [263, 140] width 207 height 9
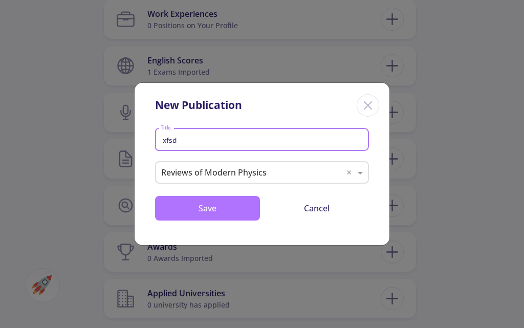
type input "xfsd"
click at [222, 208] on button "Save" at bounding box center [207, 208] width 105 height 25
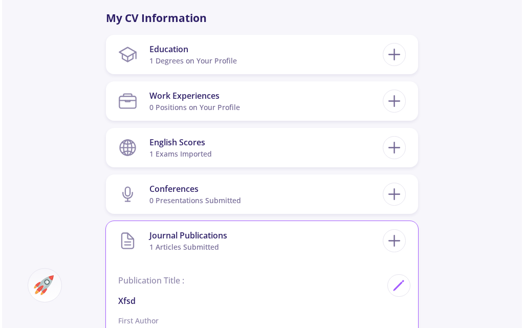
scroll to position [549, 0]
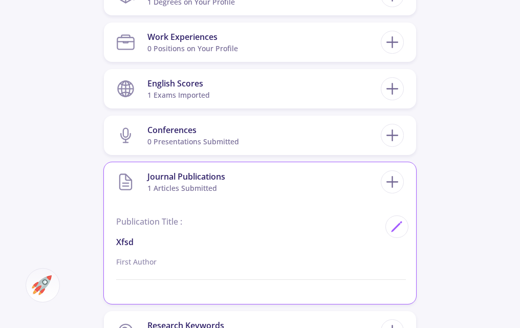
click at [132, 237] on p "xfsd" at bounding box center [247, 242] width 263 height 12
click at [393, 228] on icon at bounding box center [397, 227] width 14 height 14
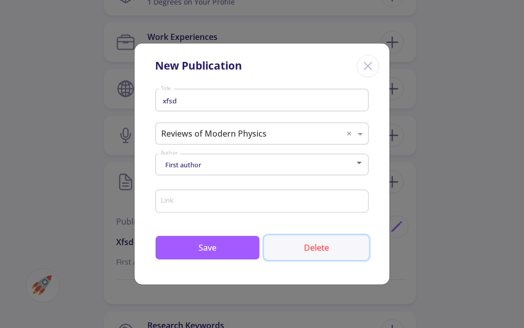
click at [317, 240] on button "Delete" at bounding box center [316, 247] width 105 height 25
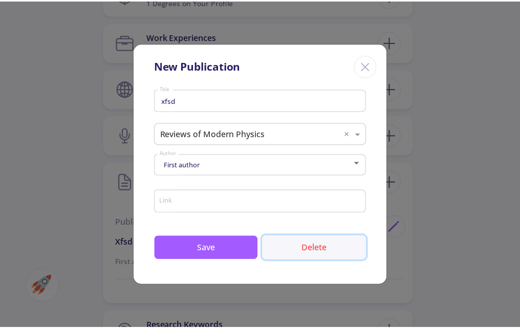
scroll to position [0, 0]
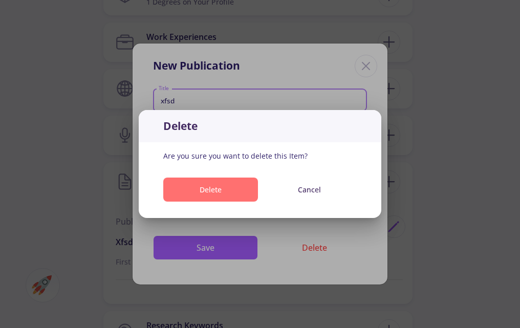
click at [225, 184] on button "Delete" at bounding box center [210, 190] width 95 height 24
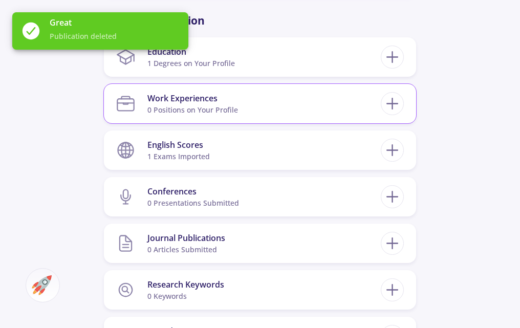
scroll to position [489, 0]
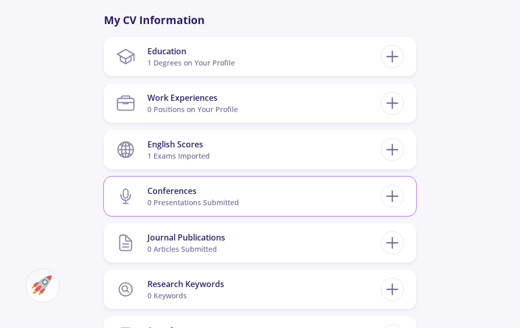
click at [351, 197] on section "Conferences 0 presentations submitted" at bounding box center [248, 196] width 264 height 31
click at [396, 196] on line at bounding box center [392, 196] width 11 height 0
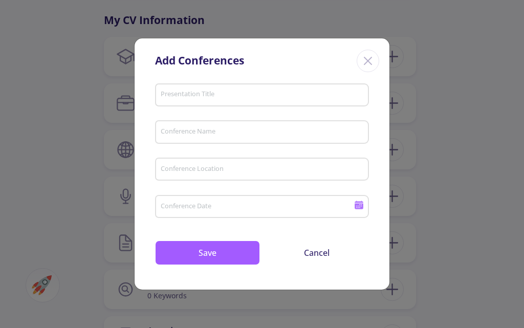
click at [246, 96] on input "Presentation Title" at bounding box center [263, 95] width 207 height 9
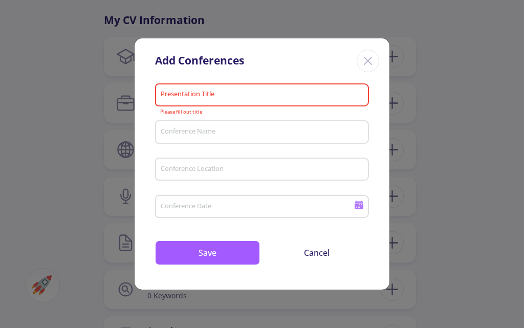
click at [373, 58] on icon "Close" at bounding box center [368, 61] width 16 height 16
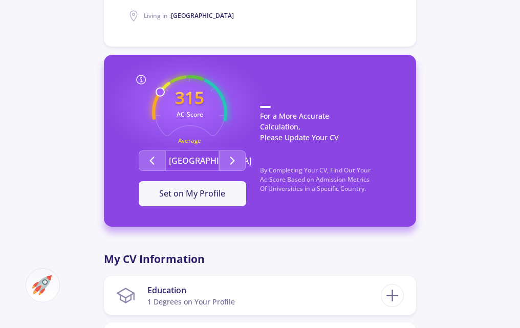
scroll to position [234, 0]
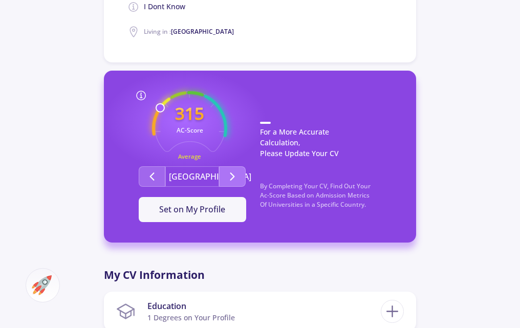
click at [237, 178] on icon "Second group" at bounding box center [232, 176] width 12 height 12
click at [226, 178] on button "Second group" at bounding box center [232, 176] width 27 height 20
click at [227, 180] on icon "Second group" at bounding box center [232, 176] width 12 height 12
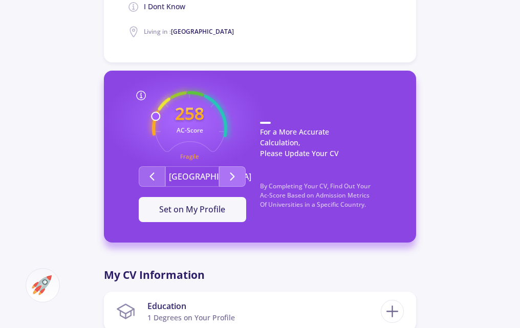
click at [229, 179] on icon "Second group" at bounding box center [232, 176] width 12 height 12
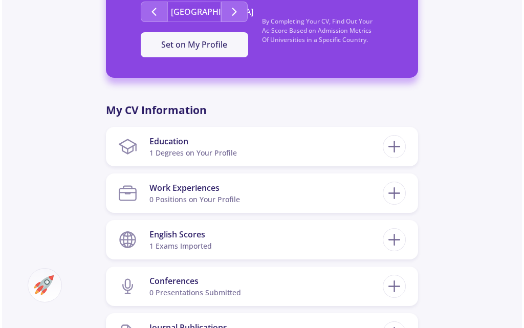
scroll to position [401, 0]
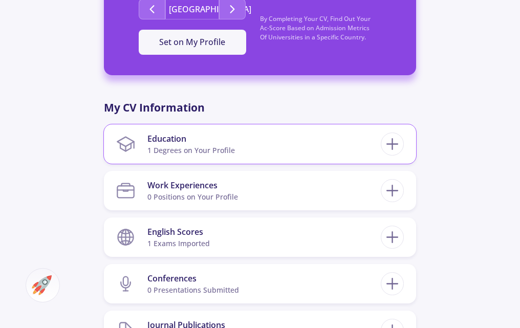
click at [267, 158] on section "Education 1 Degrees on Your Profile" at bounding box center [248, 143] width 264 height 31
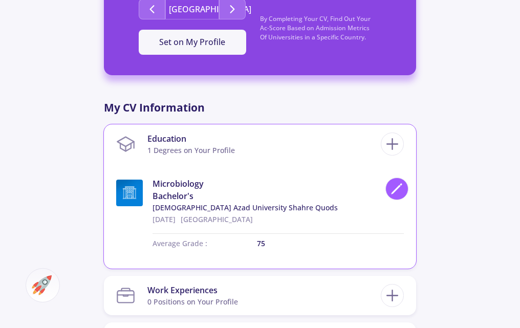
click at [394, 189] on icon at bounding box center [397, 189] width 14 height 14
type input "[DATE]"
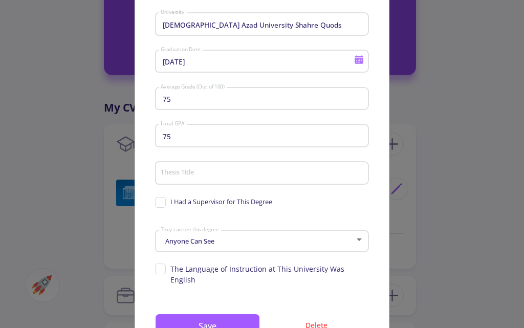
scroll to position [159, 0]
click at [183, 173] on input "Thesis Title" at bounding box center [263, 172] width 207 height 9
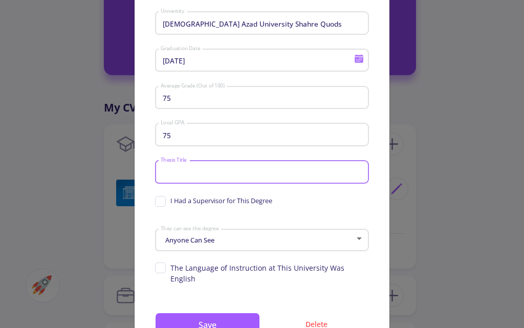
click at [224, 242] on div "Anyone Can See" at bounding box center [257, 240] width 195 height 8
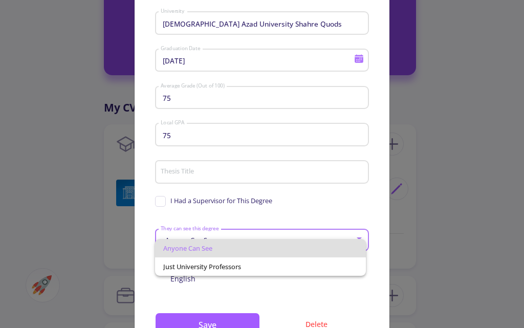
click at [224, 242] on span "Anyone Can See" at bounding box center [260, 248] width 195 height 18
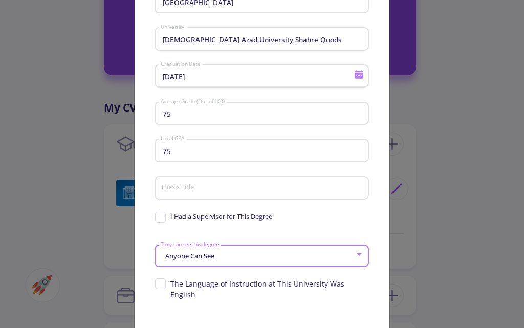
scroll to position [143, 0]
click at [209, 195] on div "Thesis Title" at bounding box center [262, 186] width 204 height 27
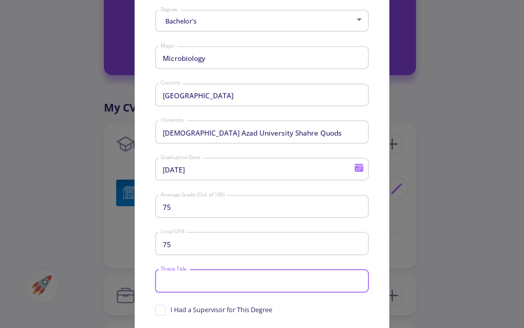
scroll to position [50, 0]
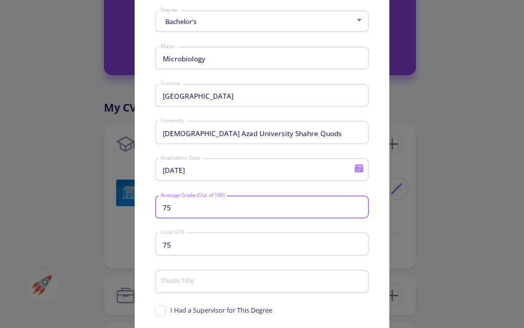
drag, startPoint x: 173, startPoint y: 211, endPoint x: 155, endPoint y: 212, distance: 17.9
click at [155, 212] on div "75 Average Grade (Out of 100)" at bounding box center [262, 205] width 214 height 27
type input "80"
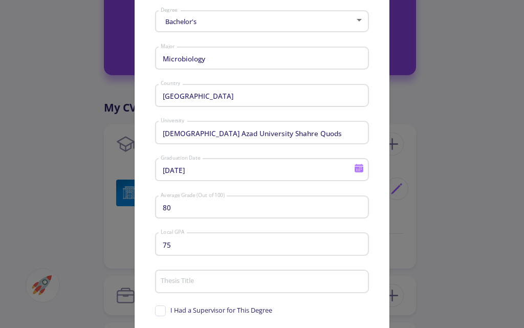
drag, startPoint x: 175, startPoint y: 249, endPoint x: 170, endPoint y: 242, distance: 8.5
click at [161, 249] on div "75 Local GPA" at bounding box center [262, 242] width 204 height 27
drag, startPoint x: 170, startPoint y: 242, endPoint x: 160, endPoint y: 245, distance: 10.5
click at [160, 245] on input "75" at bounding box center [263, 244] width 207 height 9
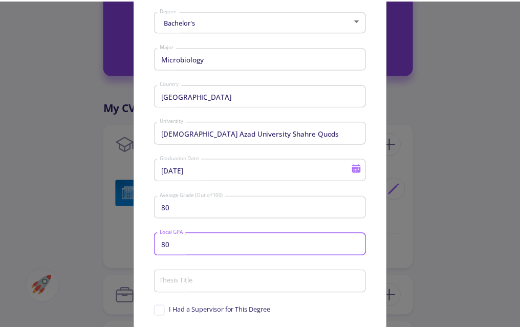
scroll to position [197, 0]
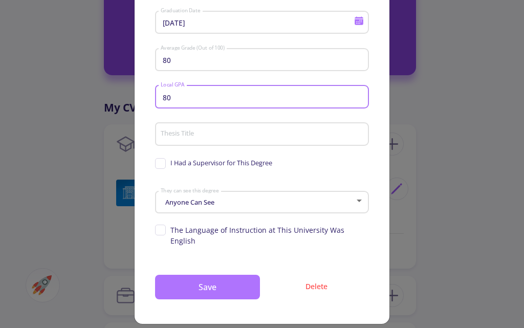
type input "80"
click at [225, 275] on button "Save" at bounding box center [207, 287] width 105 height 25
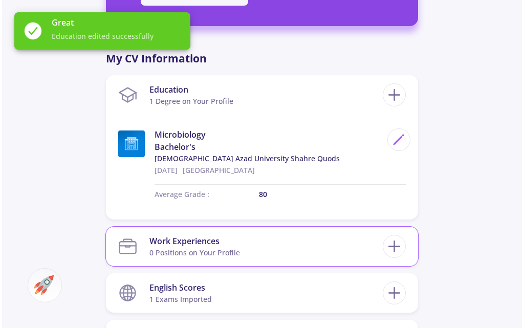
scroll to position [451, 0]
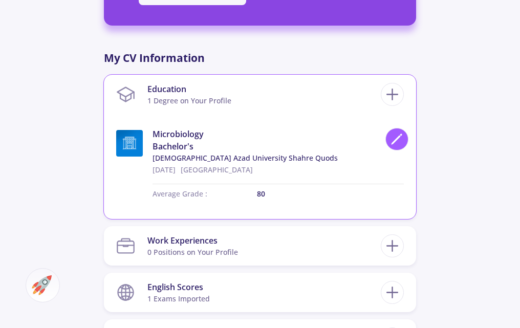
click at [390, 139] on icon at bounding box center [397, 139] width 14 height 14
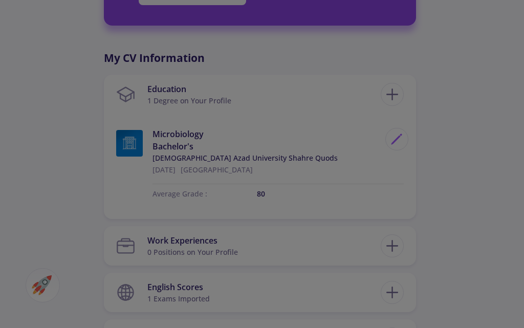
scroll to position [0, 0]
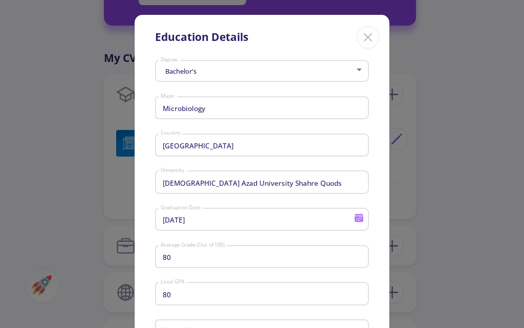
click at [177, 260] on input "80" at bounding box center [263, 257] width 207 height 9
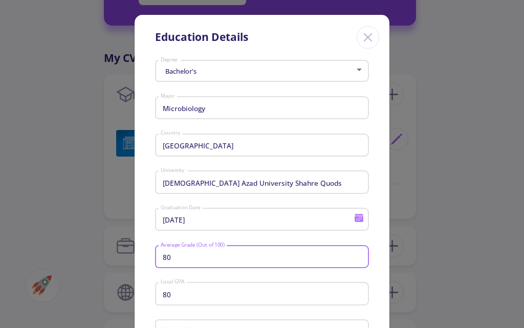
click at [177, 260] on input "80" at bounding box center [263, 257] width 207 height 9
type input "90"
click at [180, 293] on input "80" at bounding box center [263, 294] width 207 height 9
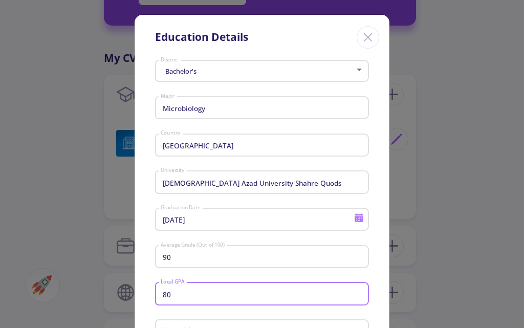
click at [180, 293] on input "80" at bounding box center [263, 294] width 207 height 9
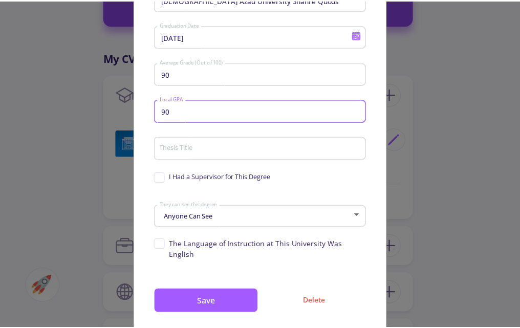
scroll to position [197, 0]
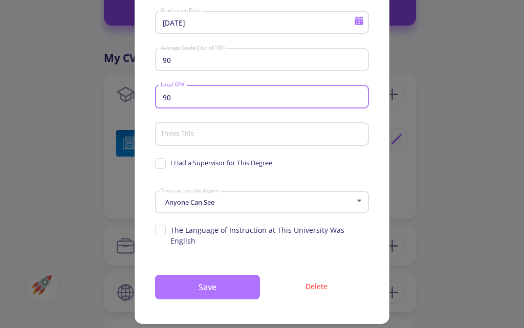
type input "90"
click at [217, 282] on button "Save" at bounding box center [207, 287] width 105 height 25
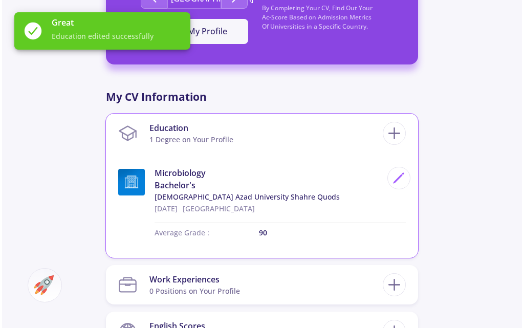
scroll to position [412, 0]
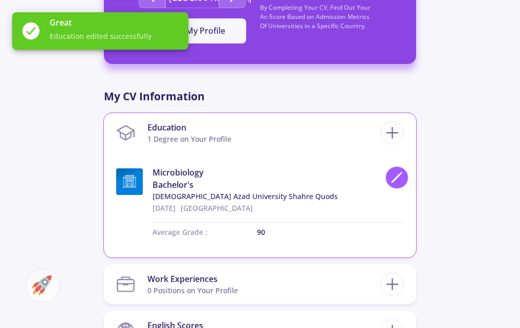
click at [396, 179] on polygon at bounding box center [395, 178] width 9 height 9
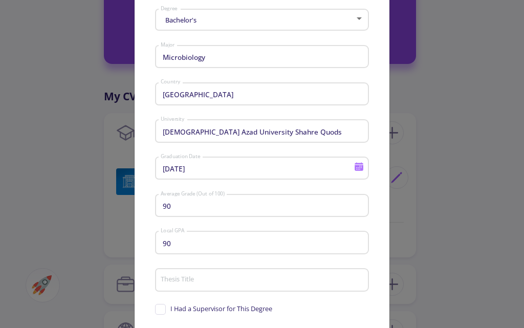
scroll to position [52, 0]
click at [186, 211] on div "90 Average Grade (Out of 100)" at bounding box center [262, 203] width 204 height 27
click at [186, 210] on div "90 Average Grade (Out of 100)" at bounding box center [262, 203] width 204 height 27
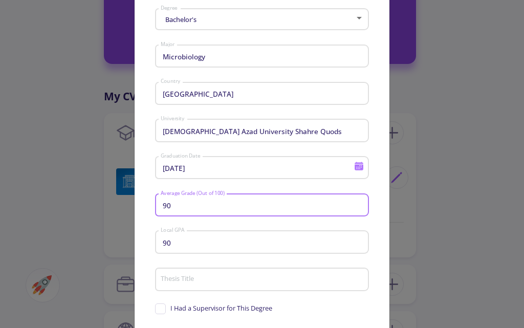
click at [184, 205] on input "90" at bounding box center [263, 205] width 207 height 9
type input "75"
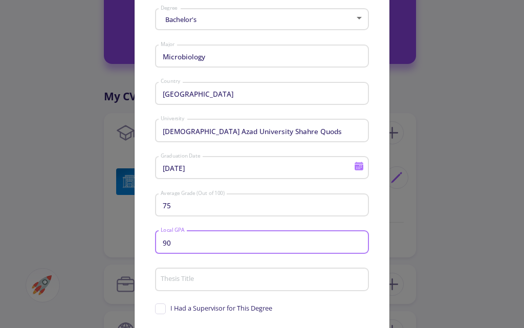
click at [183, 245] on input "90" at bounding box center [263, 242] width 207 height 9
click at [170, 247] on div "7 Local GPA" at bounding box center [262, 240] width 204 height 27
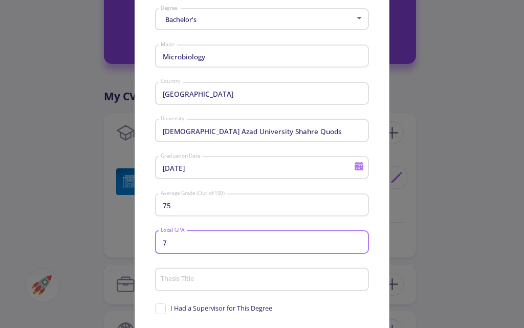
click at [170, 247] on div "7 Local GPA" at bounding box center [262, 240] width 204 height 27
click at [171, 241] on input "7" at bounding box center [263, 242] width 207 height 9
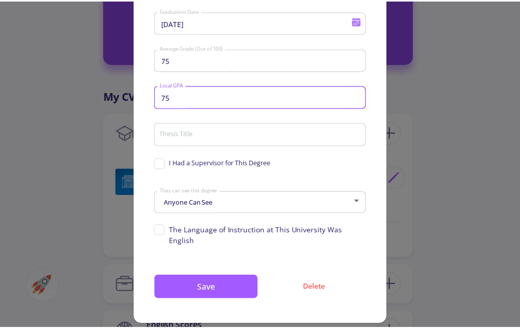
scroll to position [196, 0]
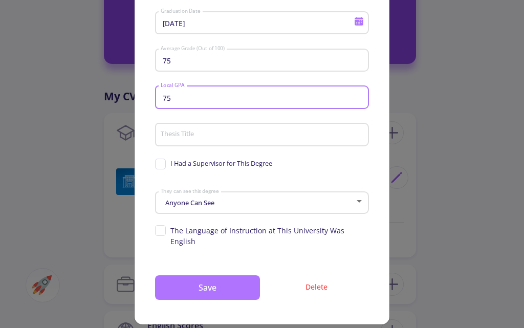
type input "75"
click at [232, 281] on button "Save" at bounding box center [207, 287] width 105 height 25
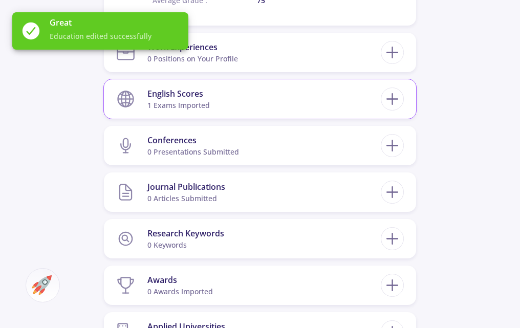
scroll to position [645, 0]
click at [390, 96] on icon at bounding box center [392, 98] width 19 height 19
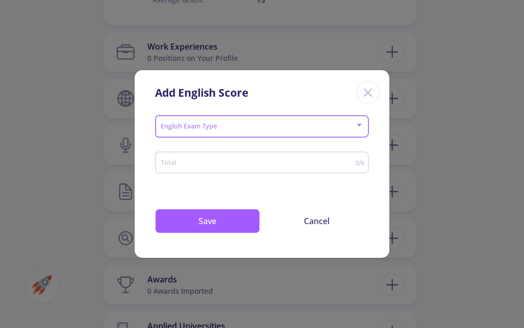
click at [324, 128] on span at bounding box center [259, 126] width 192 height 7
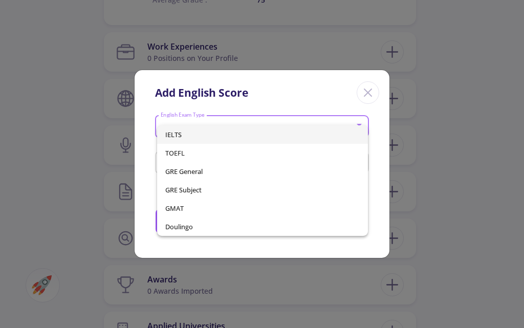
click at [324, 128] on span "IELTS" at bounding box center [262, 134] width 195 height 18
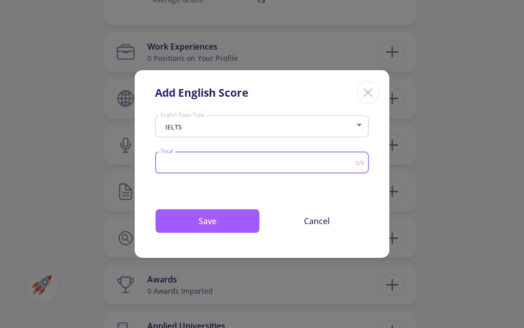
click at [320, 163] on input "Total" at bounding box center [257, 163] width 195 height 8
type input "7"
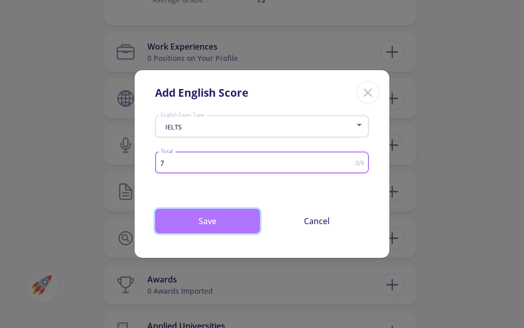
click at [239, 219] on button "Save" at bounding box center [207, 221] width 105 height 25
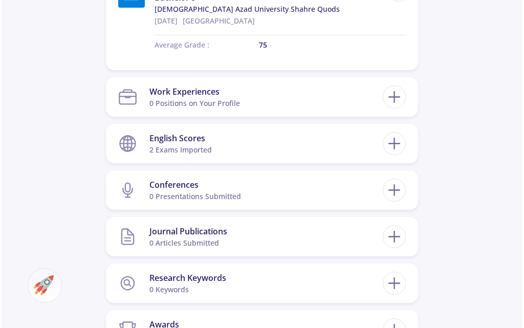
scroll to position [640, 0]
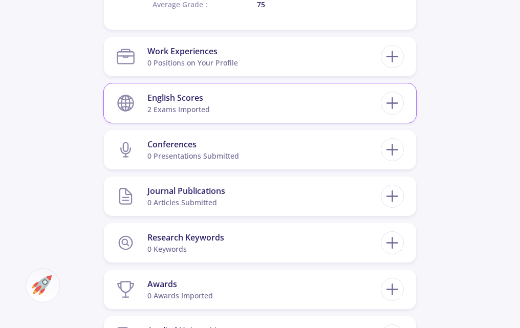
click at [376, 110] on section "English Scores 2 exams imported" at bounding box center [248, 102] width 264 height 31
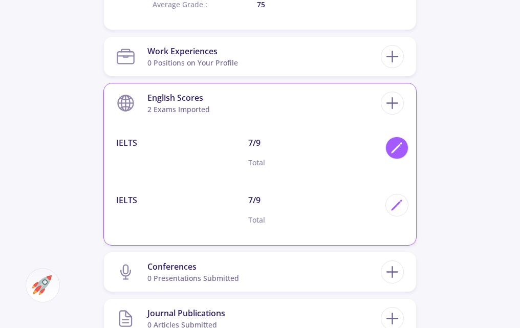
click at [393, 152] on polygon at bounding box center [395, 148] width 9 height 9
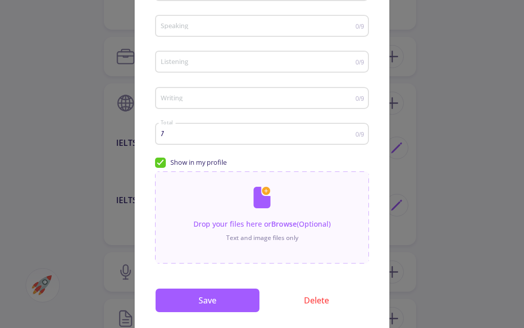
scroll to position [173, 0]
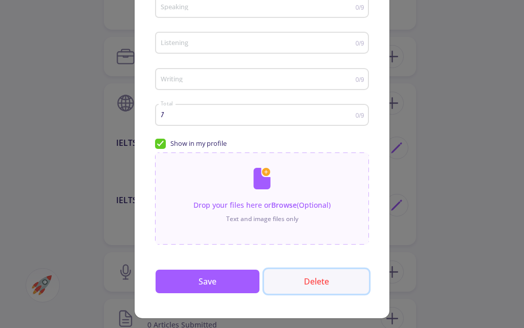
click at [322, 280] on button "Delete" at bounding box center [316, 281] width 105 height 25
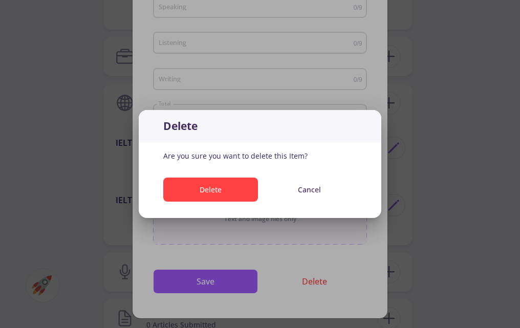
scroll to position [0, 0]
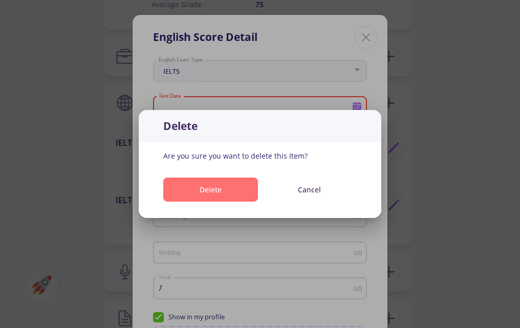
drag, startPoint x: 187, startPoint y: 192, endPoint x: 187, endPoint y: 198, distance: 6.1
click at [188, 193] on button "Delete" at bounding box center [210, 190] width 95 height 24
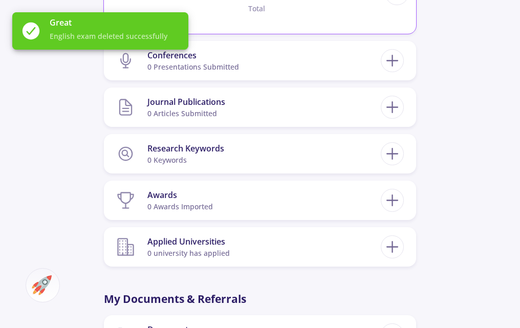
scroll to position [795, 0]
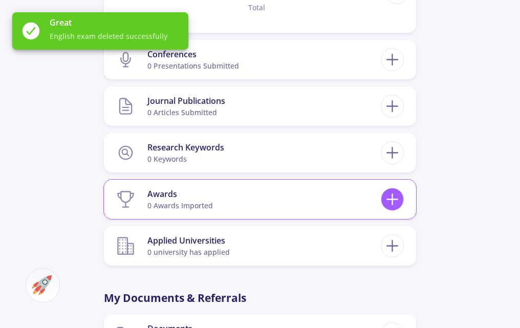
click at [391, 201] on icon at bounding box center [392, 199] width 19 height 19
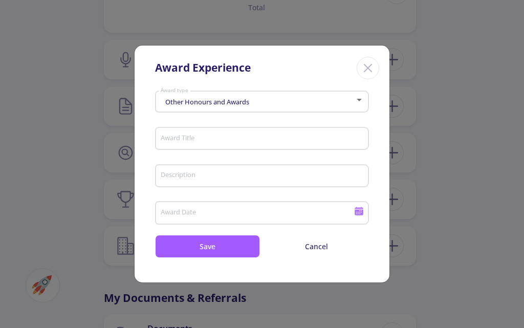
click at [367, 71] on icon "Close" at bounding box center [368, 68] width 16 height 16
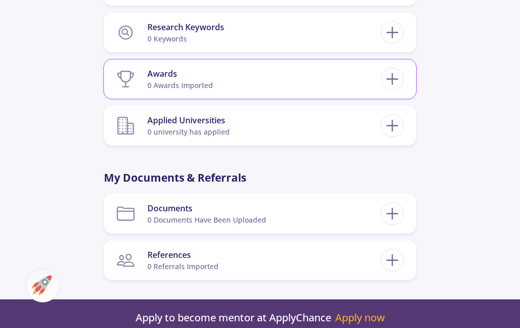
scroll to position [916, 0]
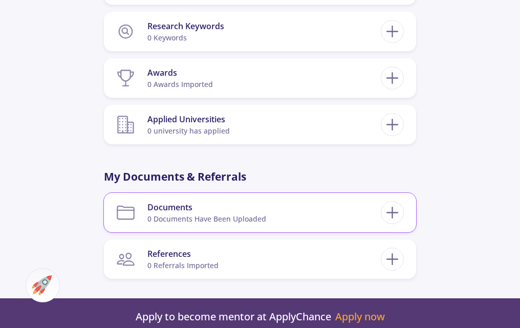
click at [282, 210] on section "Documents 0 documents have been uploaded" at bounding box center [248, 212] width 264 height 31
click at [391, 219] on icon at bounding box center [392, 212] width 19 height 19
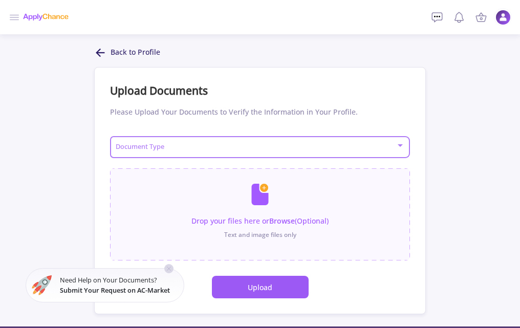
click at [270, 148] on span at bounding box center [257, 147] width 278 height 7
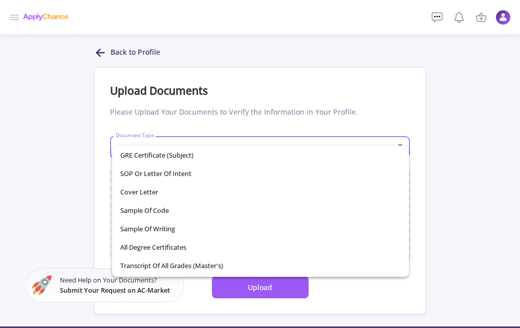
scroll to position [145, 0]
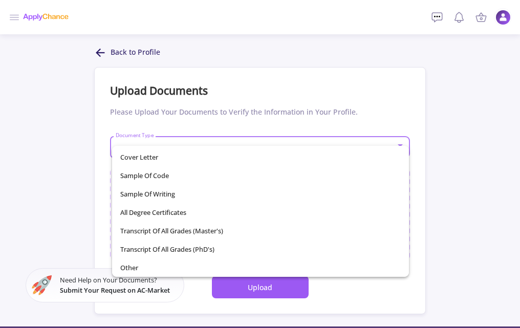
click at [103, 45] on div at bounding box center [260, 164] width 520 height 328
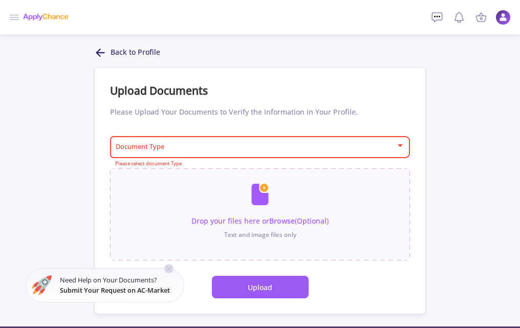
click at [100, 50] on polyline at bounding box center [99, 52] width 4 height 7
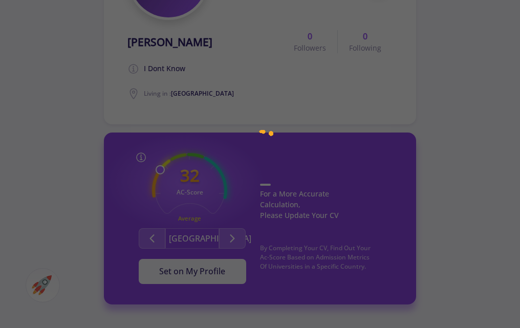
scroll to position [423, 0]
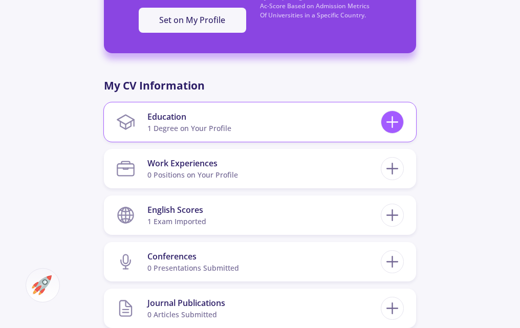
click at [392, 126] on line at bounding box center [392, 122] width 0 height 11
checkbox input "false"
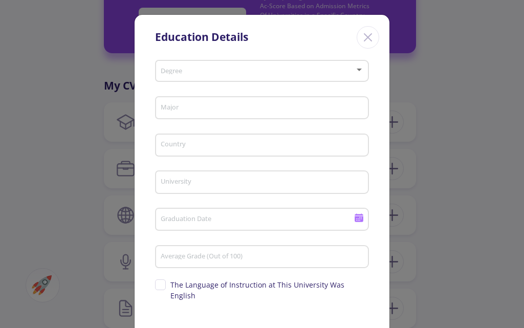
click at [232, 73] on span at bounding box center [259, 71] width 192 height 7
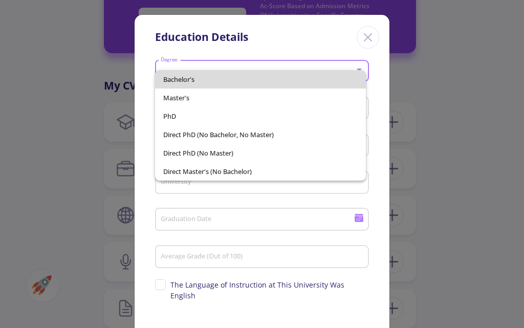
click at [275, 81] on span "Bachelor's" at bounding box center [260, 79] width 195 height 18
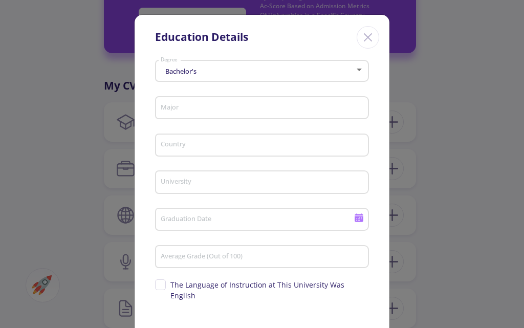
click at [243, 115] on div "Major" at bounding box center [262, 106] width 204 height 27
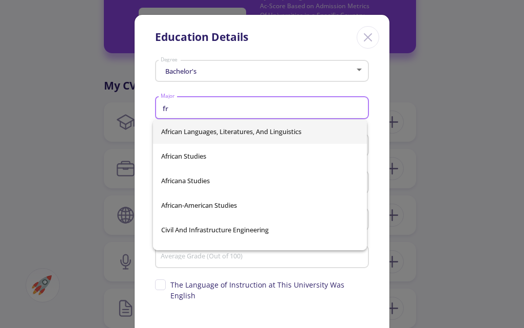
type input "f"
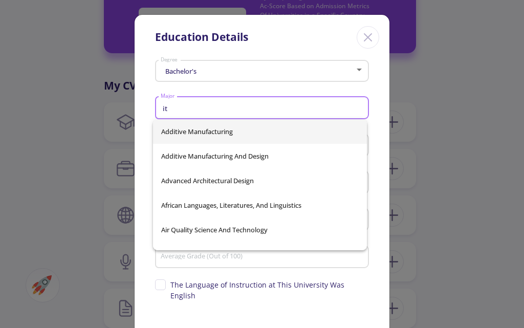
type input "i"
type input "I"
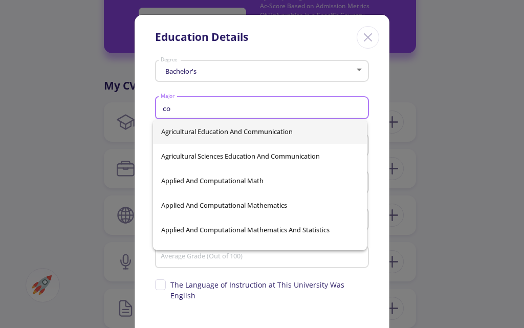
type input "c"
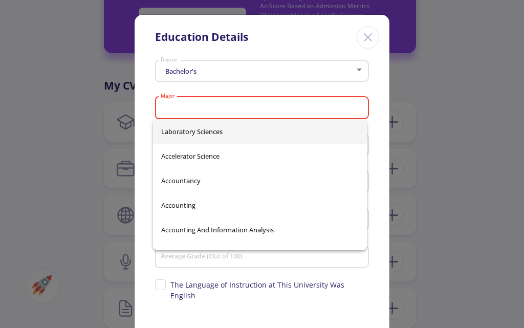
click at [364, 39] on icon "Close" at bounding box center [368, 37] width 16 height 16
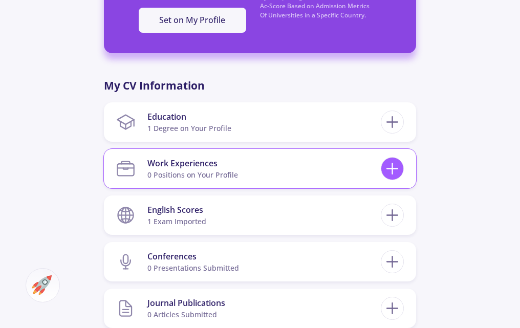
click at [387, 173] on icon at bounding box center [392, 168] width 19 height 19
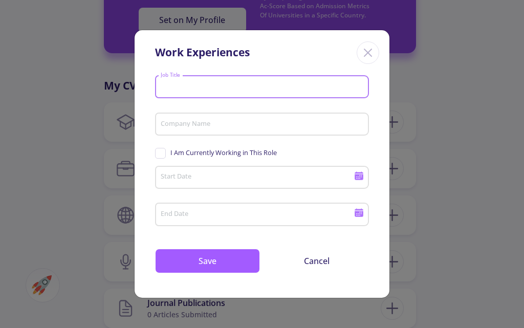
click at [257, 90] on input "Job Title" at bounding box center [263, 87] width 207 height 9
click at [237, 135] on div "Company Name" at bounding box center [262, 122] width 204 height 27
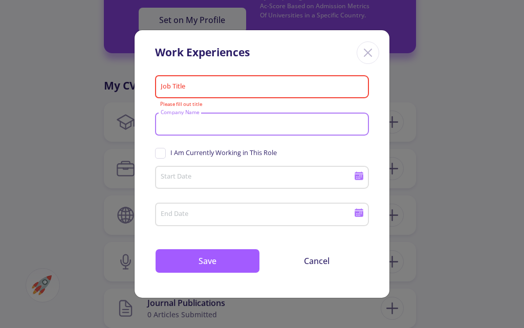
click at [294, 94] on div "Job Title" at bounding box center [262, 85] width 204 height 27
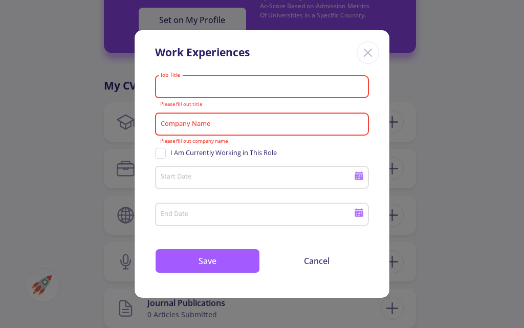
type input "s"
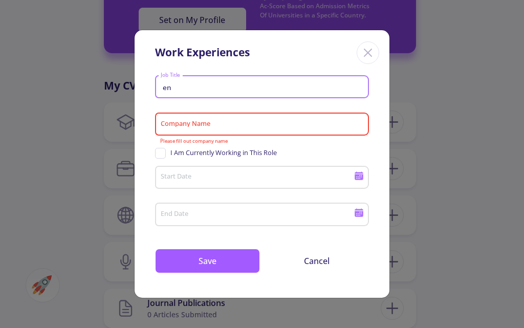
type input "e"
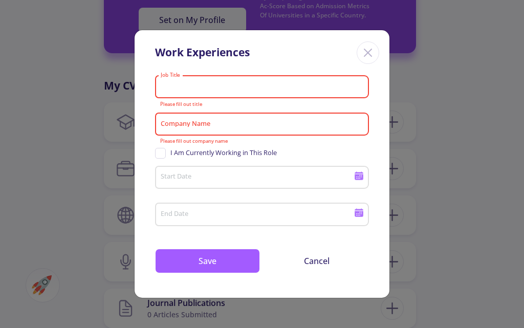
click at [365, 53] on icon "Close" at bounding box center [368, 53] width 16 height 16
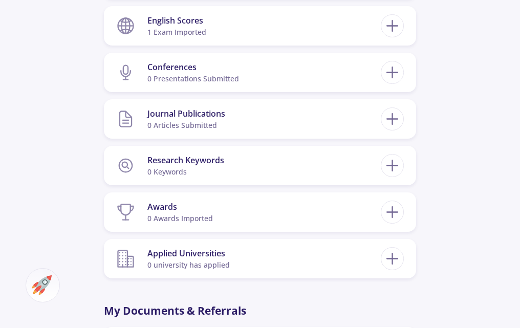
scroll to position [613, 0]
click at [219, 170] on div "0 keywords" at bounding box center [185, 171] width 77 height 11
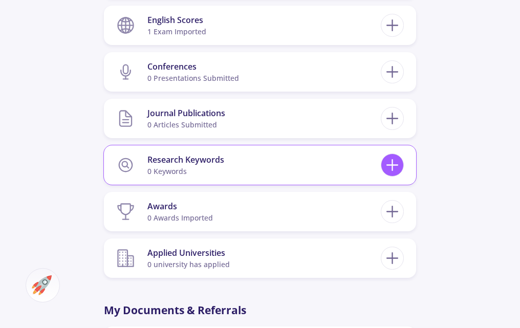
click at [393, 158] on icon at bounding box center [392, 165] width 19 height 19
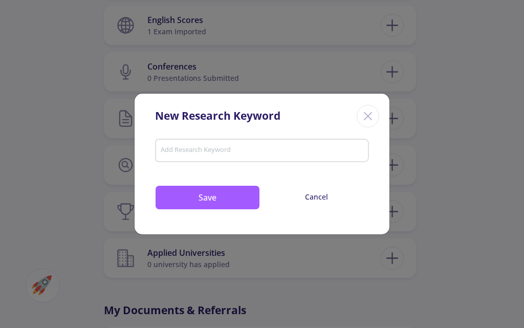
click at [250, 150] on input "Add Research Keyword" at bounding box center [262, 151] width 204 height 9
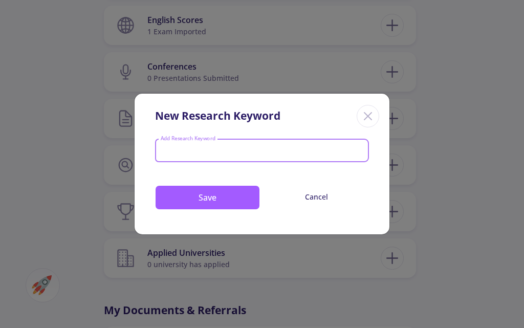
click at [375, 116] on icon "Close" at bounding box center [368, 116] width 16 height 16
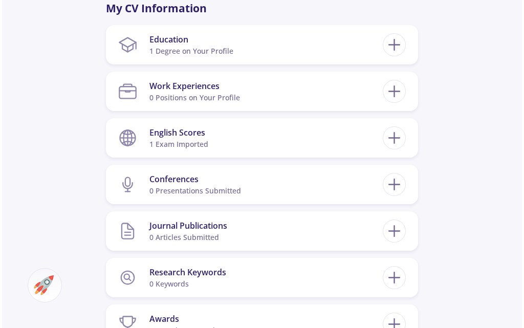
scroll to position [483, 0]
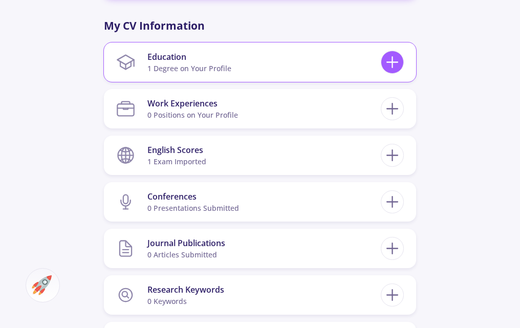
click at [390, 66] on icon at bounding box center [392, 62] width 19 height 19
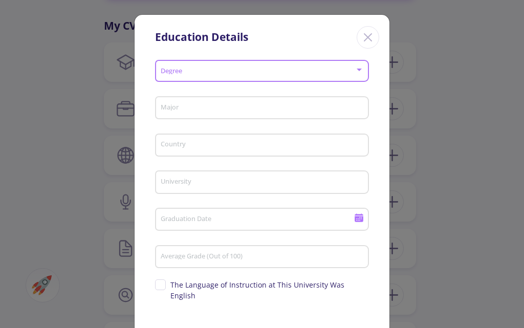
click at [233, 69] on span at bounding box center [259, 71] width 192 height 7
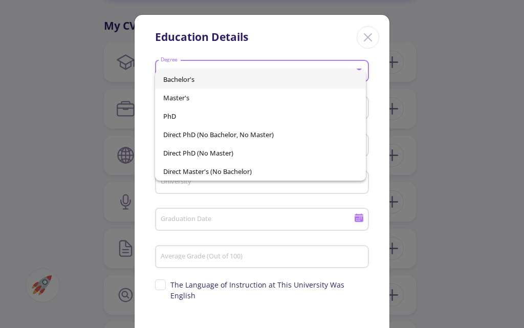
click at [368, 35] on div at bounding box center [262, 164] width 524 height 328
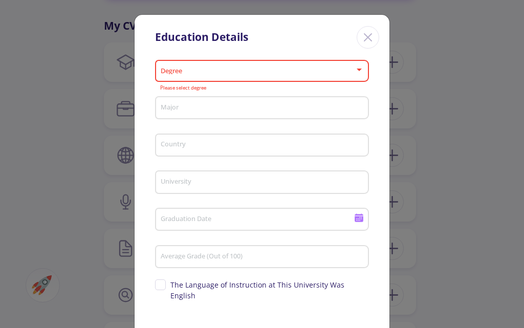
click at [364, 35] on line "Close" at bounding box center [367, 37] width 7 height 7
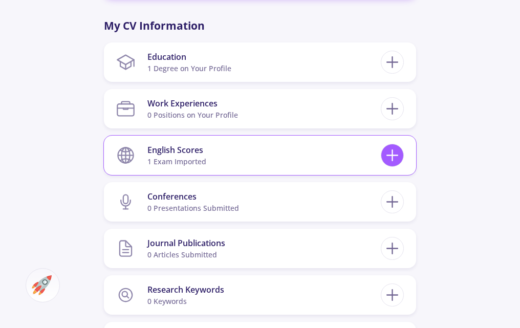
click at [390, 159] on icon at bounding box center [392, 155] width 19 height 19
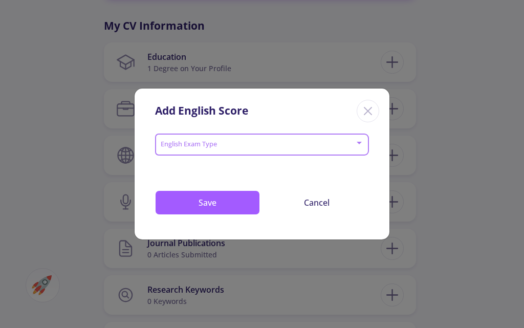
click at [225, 148] on span at bounding box center [259, 144] width 192 height 7
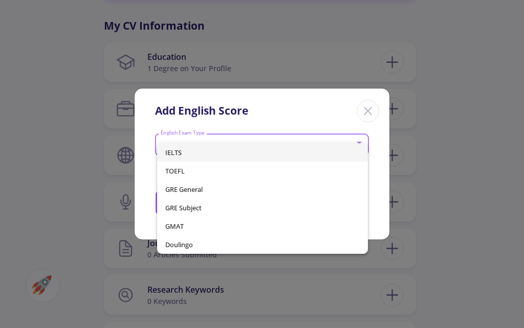
click at [366, 109] on div at bounding box center [262, 164] width 524 height 328
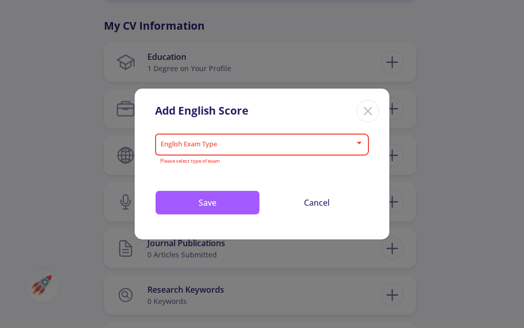
click at [366, 109] on line "Close" at bounding box center [367, 110] width 7 height 7
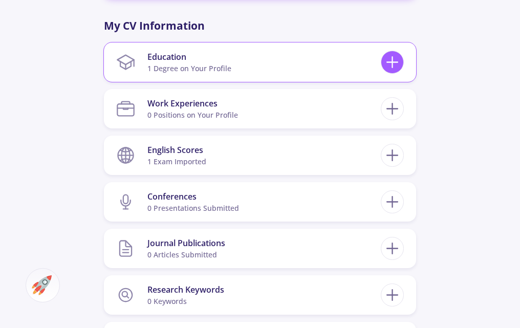
click at [384, 62] on icon at bounding box center [392, 62] width 19 height 19
checkbox input "false"
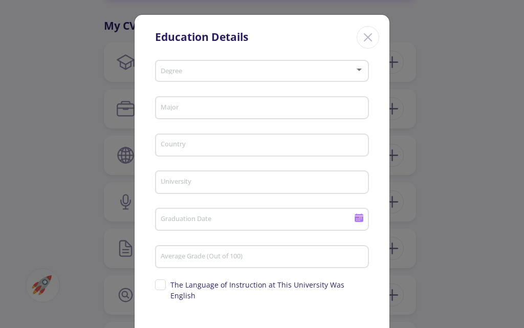
click at [187, 64] on div "Degree" at bounding box center [262, 69] width 204 height 26
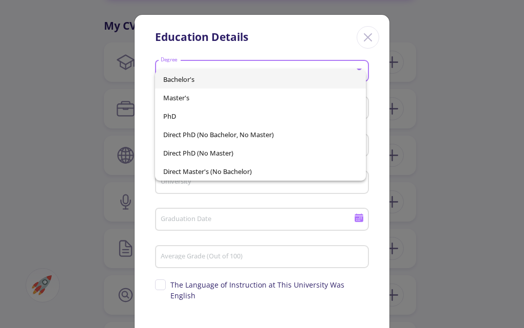
click at [196, 77] on span "Bachelor's" at bounding box center [260, 79] width 195 height 18
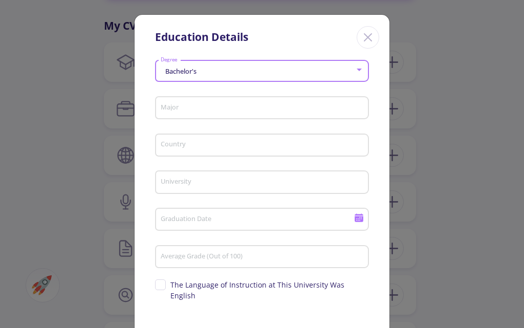
click at [191, 106] on input "Major" at bounding box center [263, 108] width 207 height 9
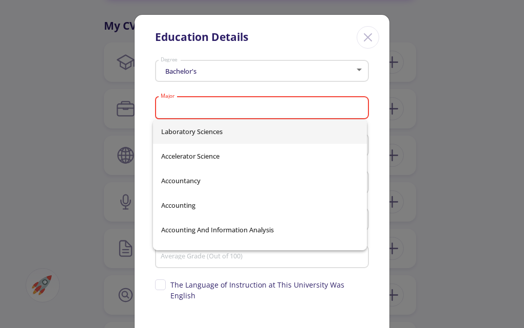
paste input "Molecular biology"
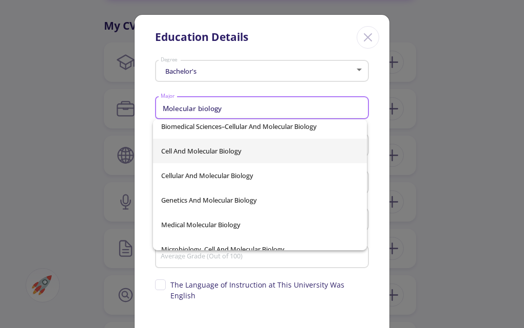
scroll to position [227, 0]
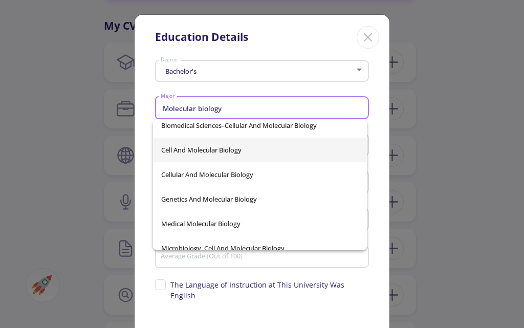
click at [250, 150] on span "Cell And Molecular Biology" at bounding box center [259, 150] width 197 height 25
type input "Cell And Molecular Biology"
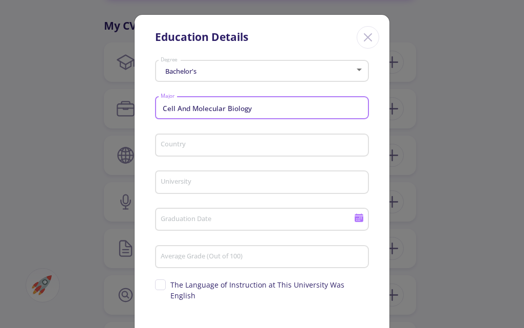
click at [200, 146] on input "Country" at bounding box center [263, 145] width 207 height 9
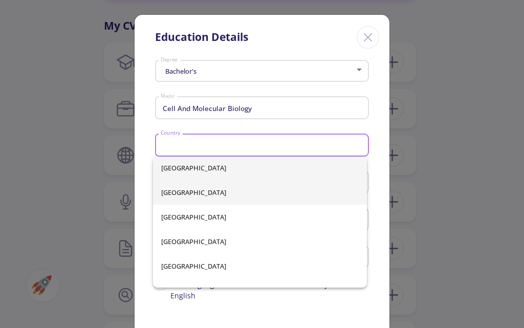
scroll to position [0, 0]
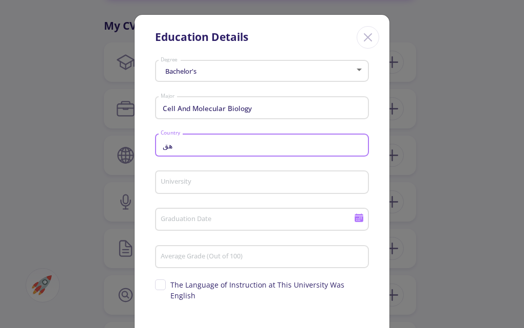
type input "ه"
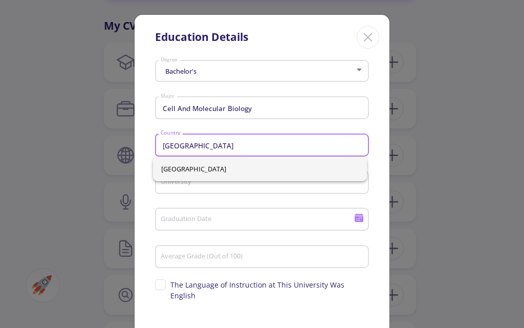
click at [189, 170] on span "[GEOGRAPHIC_DATA]" at bounding box center [259, 169] width 197 height 25
type input "[GEOGRAPHIC_DATA]"
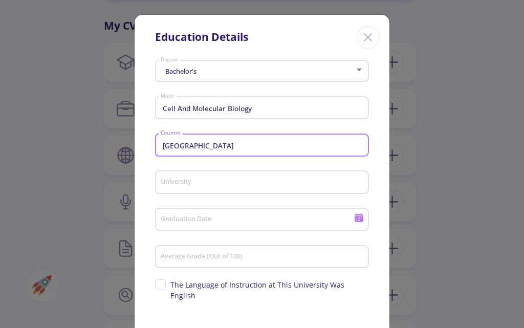
click at [180, 192] on div "University" at bounding box center [262, 180] width 204 height 27
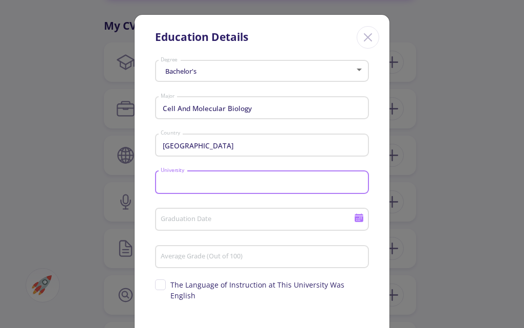
click at [182, 178] on div "University" at bounding box center [262, 180] width 204 height 27
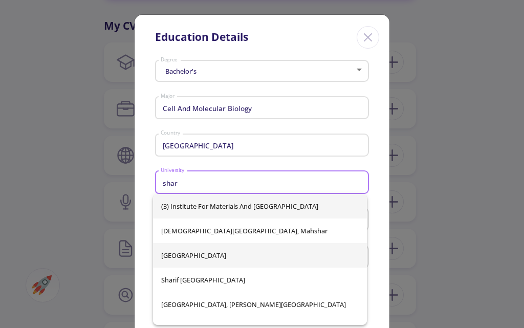
scroll to position [16, 0]
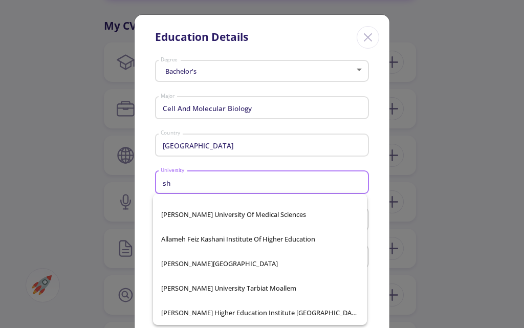
type input "s"
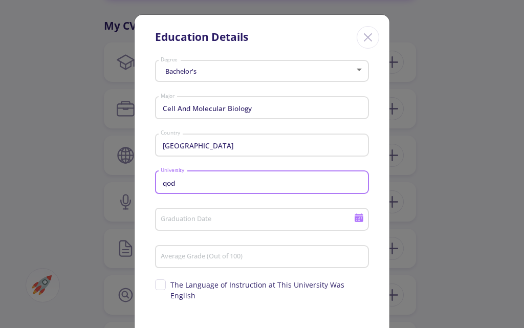
scroll to position [0, 0]
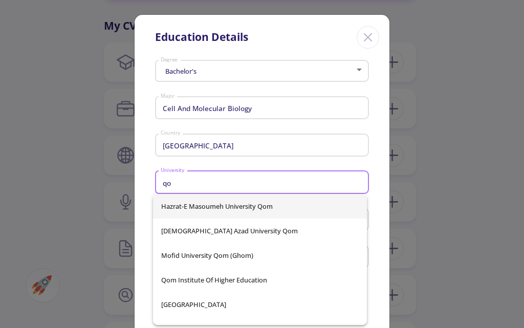
type input "q"
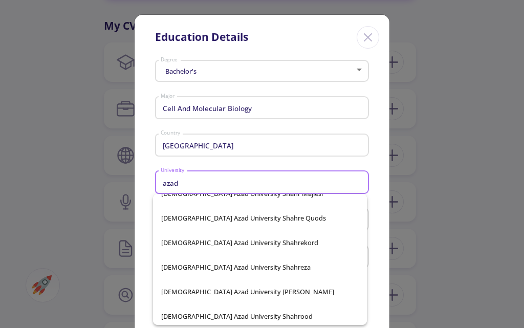
scroll to position [5120, 0]
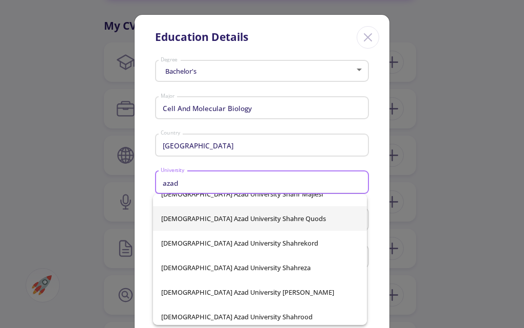
type input "azad"
click at [246, 210] on span "[DEMOGRAPHIC_DATA] Azad University Shahre Quods" at bounding box center [259, 218] width 197 height 25
type input "[DEMOGRAPHIC_DATA] Azad University Shahre Quods"
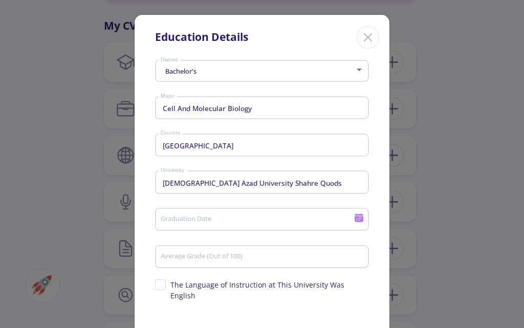
click at [215, 211] on div "Graduation Date" at bounding box center [257, 217] width 194 height 27
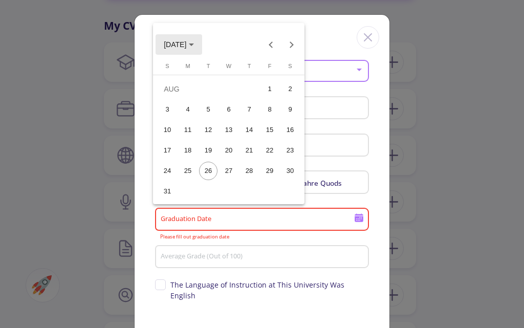
click at [186, 43] on span "[DATE]" at bounding box center [175, 45] width 23 height 8
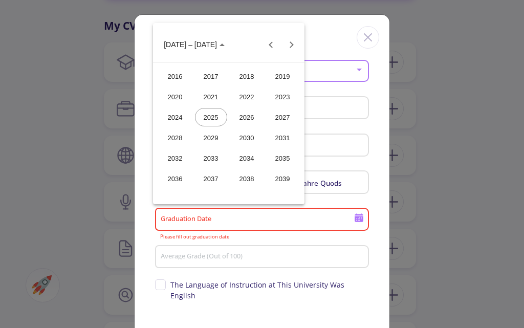
click at [178, 116] on div "2024" at bounding box center [175, 117] width 32 height 18
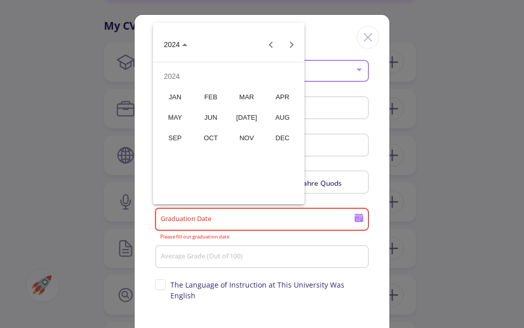
click at [178, 138] on div "SEP" at bounding box center [175, 137] width 32 height 18
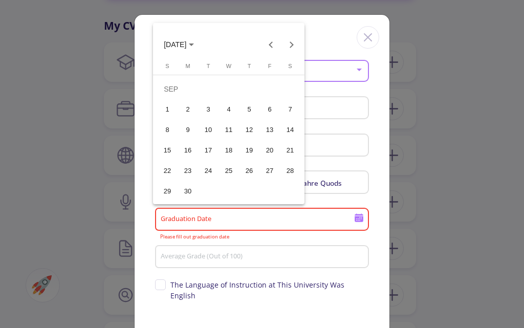
click at [202, 132] on div "10" at bounding box center [208, 130] width 18 height 18
type input "[DATE]"
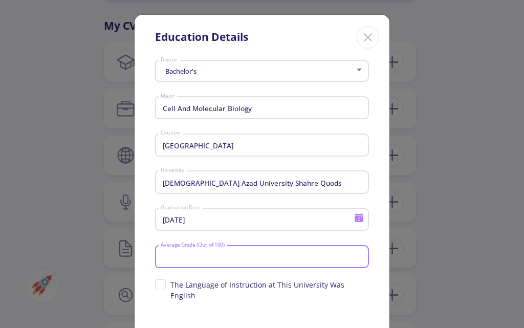
click at [219, 253] on input "Average Grade (Out of 100)" at bounding box center [263, 257] width 207 height 9
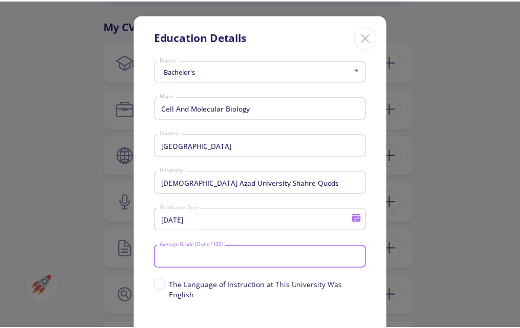
scroll to position [28, 0]
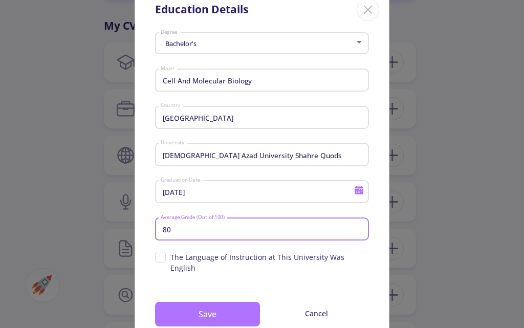
type input "80"
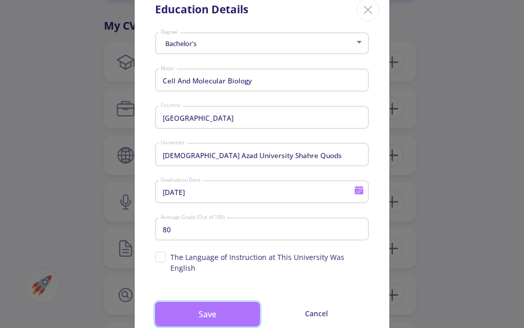
click at [211, 302] on button "Save" at bounding box center [207, 314] width 105 height 25
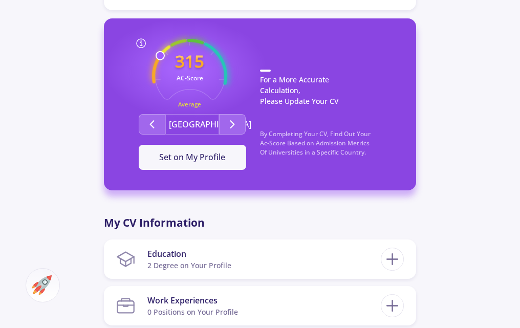
scroll to position [287, 0]
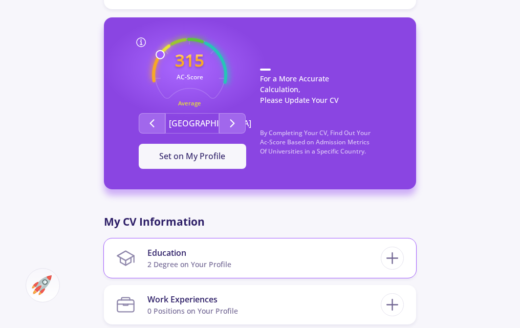
click at [247, 251] on section "Education 2 Degree on Your Profile" at bounding box center [248, 257] width 264 height 31
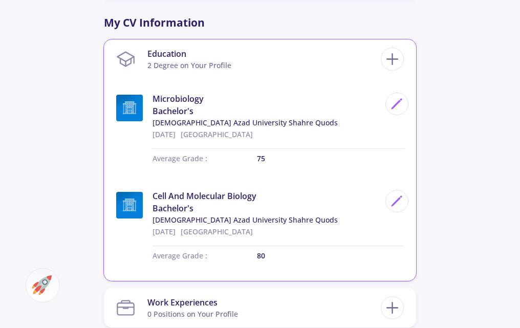
scroll to position [491, 0]
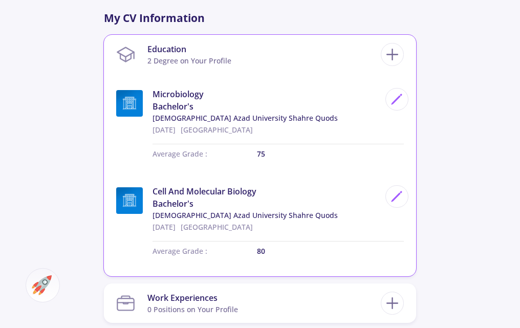
click at [292, 231] on div "[DATE] [GEOGRAPHIC_DATA]" at bounding box center [265, 226] width 227 height 12
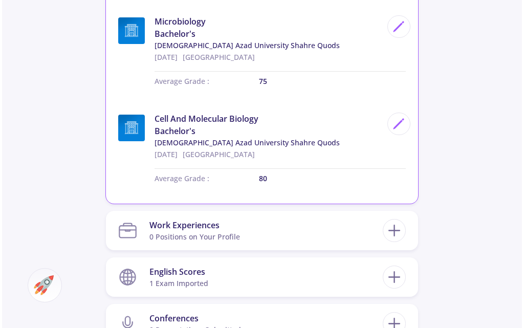
scroll to position [572, 0]
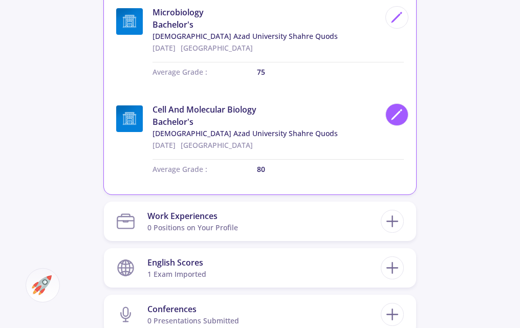
click at [400, 113] on icon at bounding box center [397, 115] width 14 height 14
type input "[DATE]"
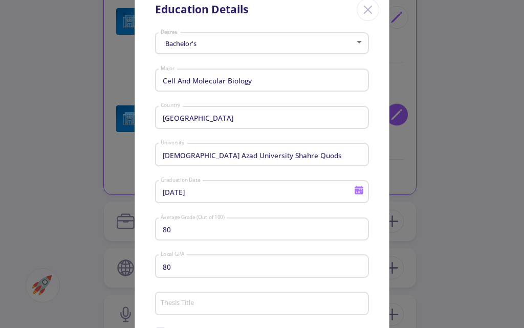
scroll to position [0, 0]
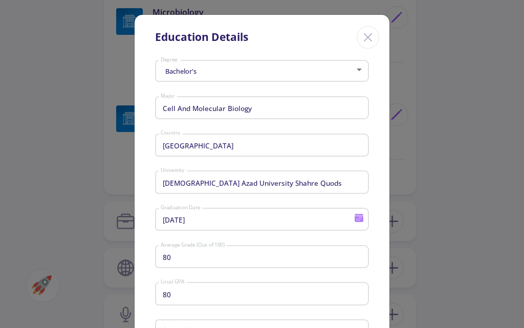
click at [171, 254] on input "80" at bounding box center [263, 257] width 207 height 9
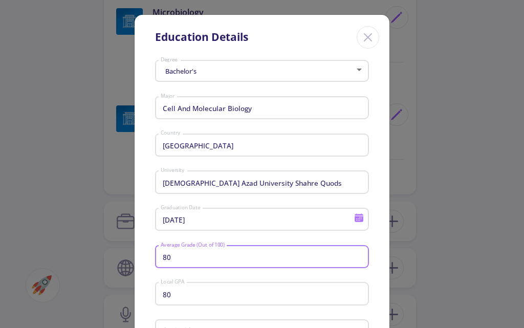
click at [171, 254] on input "80" at bounding box center [263, 257] width 207 height 9
type input "75"
click at [180, 286] on div "80 Local GPA" at bounding box center [262, 291] width 204 height 27
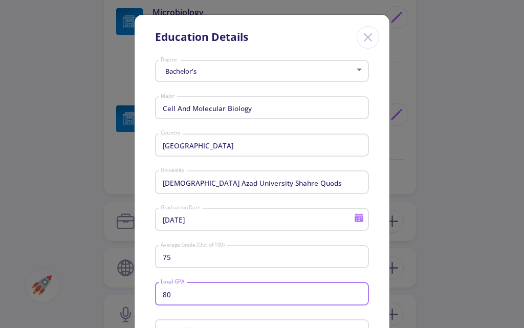
click at [175, 293] on input "80" at bounding box center [263, 294] width 207 height 9
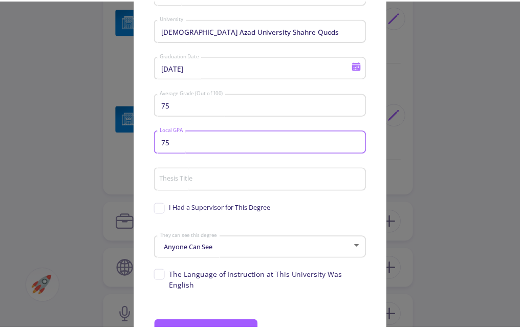
scroll to position [152, 0]
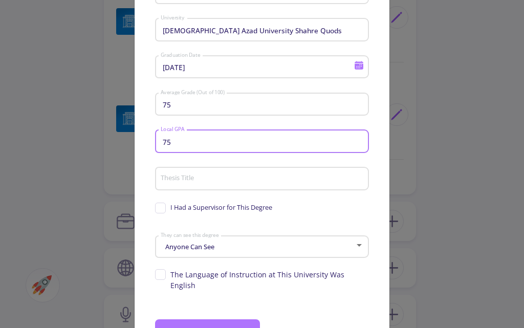
type input "75"
click at [216, 319] on button "Save" at bounding box center [207, 331] width 105 height 25
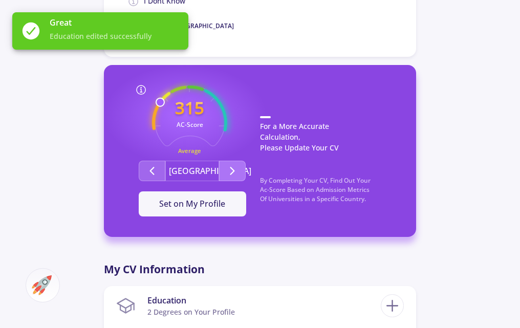
scroll to position [240, 0]
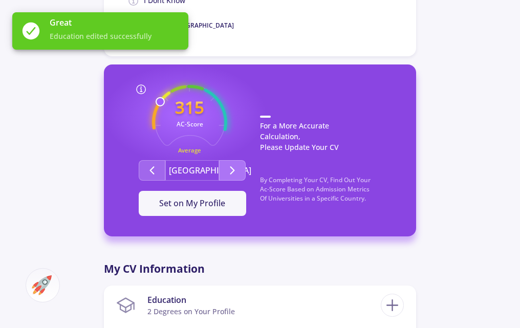
click at [227, 164] on icon "Second group" at bounding box center [232, 170] width 12 height 12
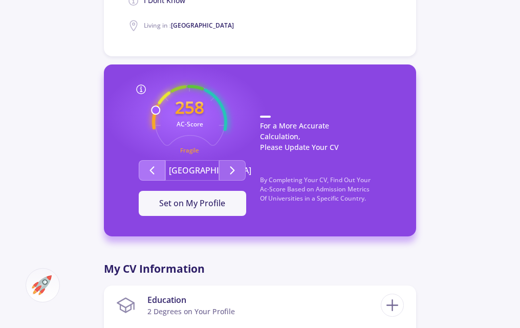
click at [148, 170] on icon "Second group" at bounding box center [152, 170] width 12 height 12
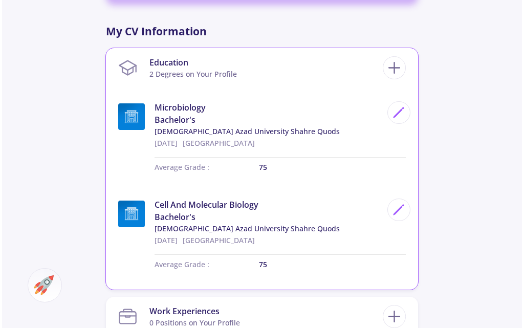
scroll to position [478, 0]
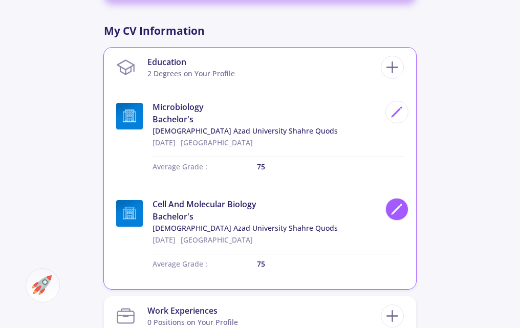
click at [392, 218] on div at bounding box center [396, 209] width 23 height 23
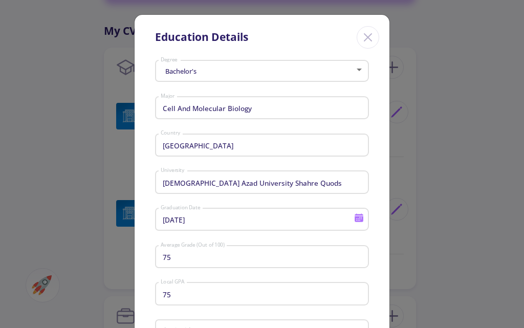
scroll to position [197, 0]
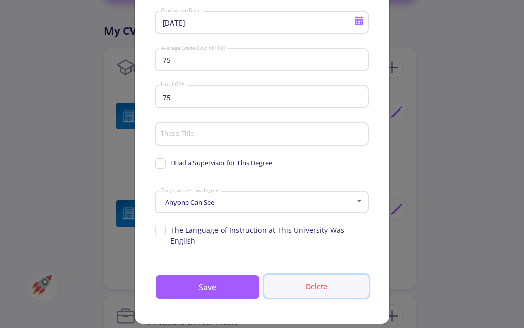
click at [308, 277] on button "Delete" at bounding box center [316, 286] width 105 height 23
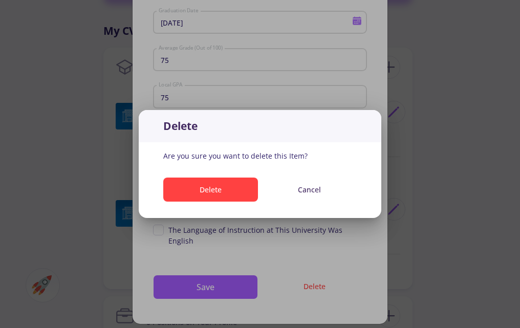
scroll to position [0, 0]
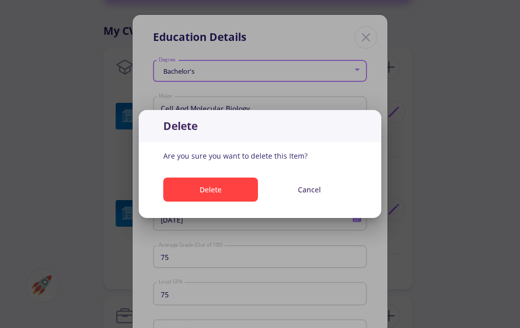
click at [158, 176] on div "Delete Cancel" at bounding box center [260, 191] width 242 height 45
click at [214, 176] on div "Delete Cancel" at bounding box center [260, 191] width 242 height 45
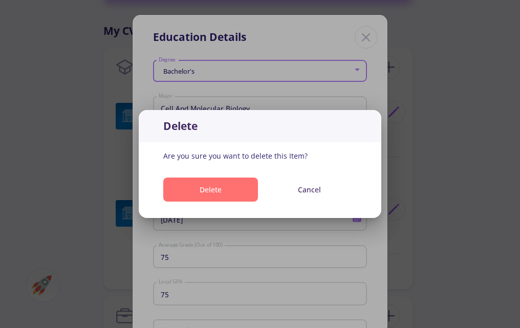
click at [214, 181] on button "Delete" at bounding box center [210, 190] width 95 height 24
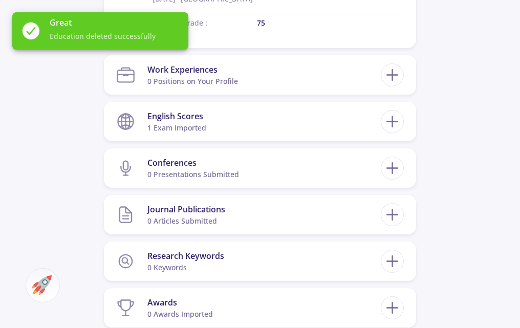
scroll to position [621, 0]
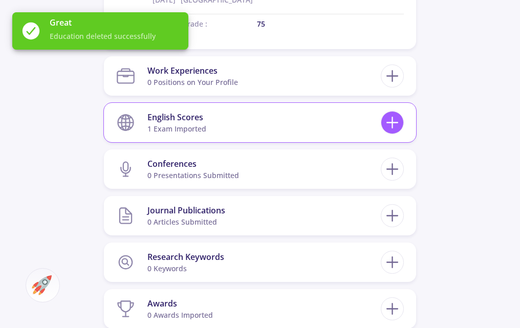
click at [390, 128] on icon at bounding box center [392, 122] width 19 height 19
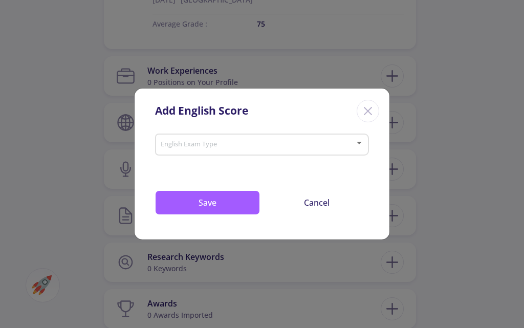
click at [375, 106] on icon "Close" at bounding box center [368, 111] width 16 height 16
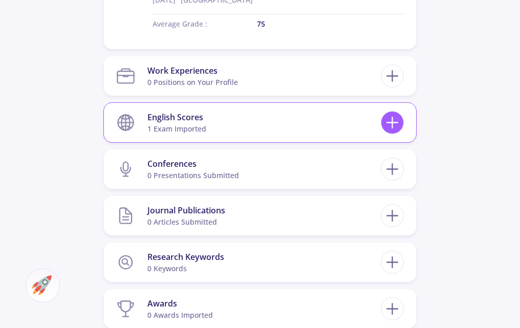
click at [396, 122] on line at bounding box center [392, 122] width 11 height 0
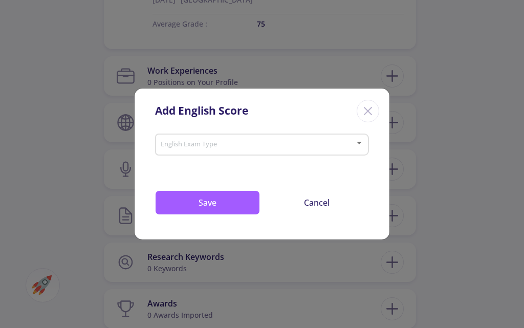
click at [240, 147] on span at bounding box center [259, 144] width 192 height 7
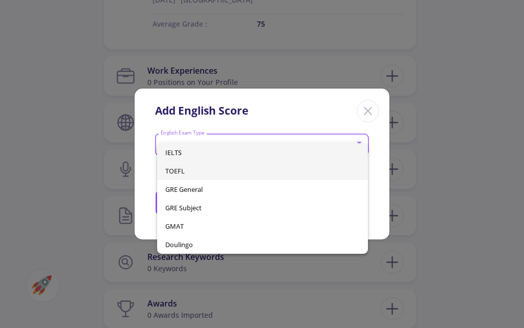
click at [178, 168] on span "TOEFL" at bounding box center [262, 171] width 195 height 18
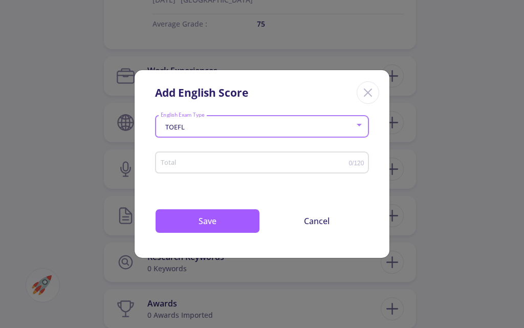
click at [242, 162] on input "Total" at bounding box center [254, 163] width 189 height 8
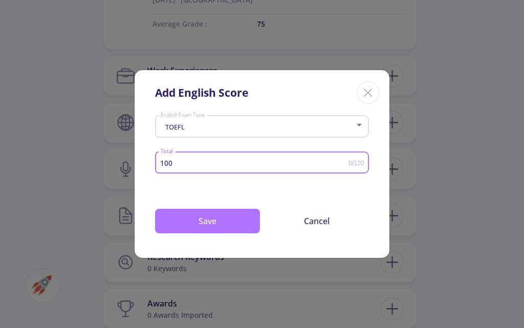
type input "100"
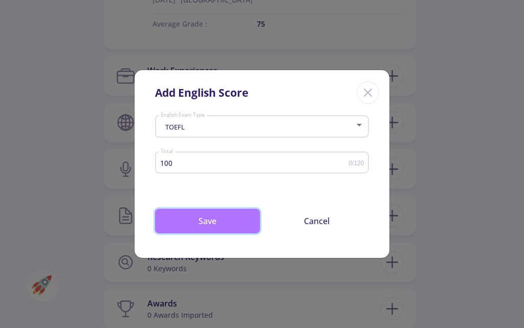
click at [234, 213] on button "Save" at bounding box center [207, 221] width 105 height 25
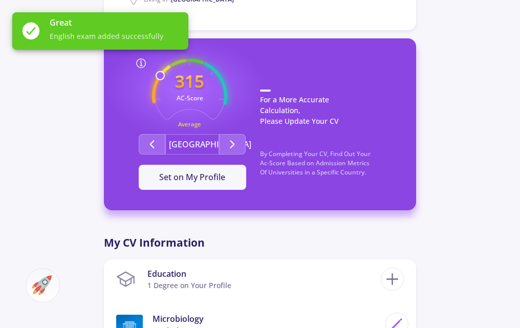
scroll to position [272, 0]
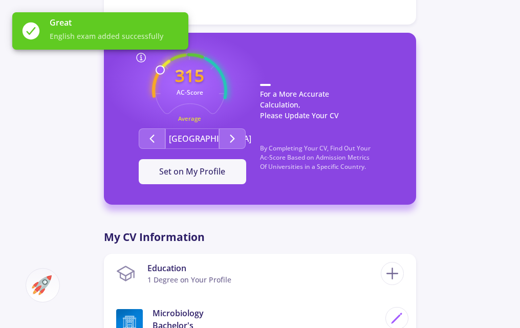
click at [171, 70] on icon "315 AC-Score Average" at bounding box center [189, 90] width 75 height 75
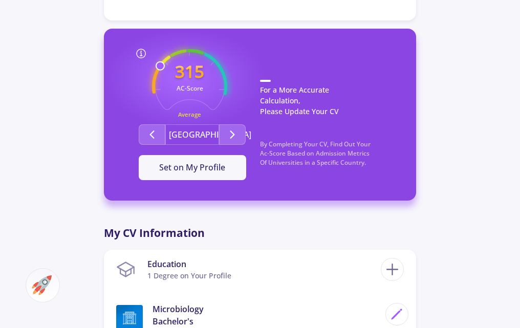
scroll to position [276, 0]
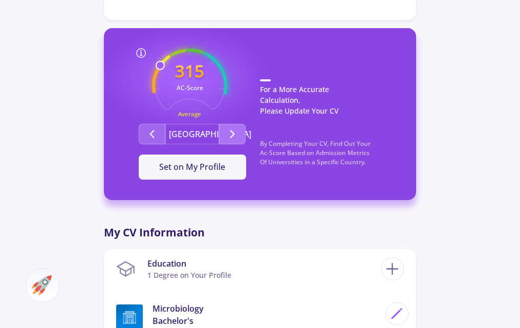
click at [223, 136] on button "Second group" at bounding box center [232, 134] width 27 height 20
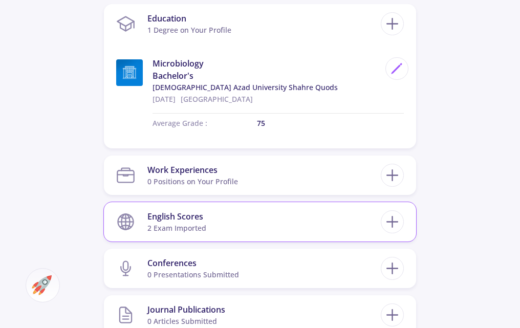
scroll to position [522, 0]
click at [270, 225] on section "English Scores 2 exam imported" at bounding box center [248, 221] width 264 height 31
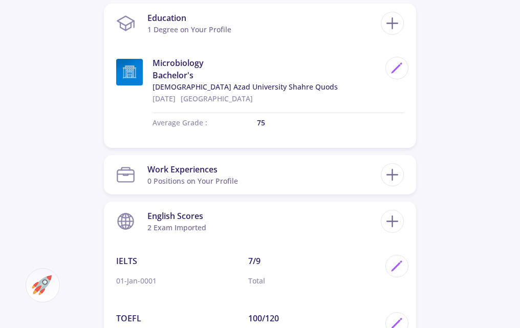
click at [37, 281] on img at bounding box center [42, 285] width 20 height 20
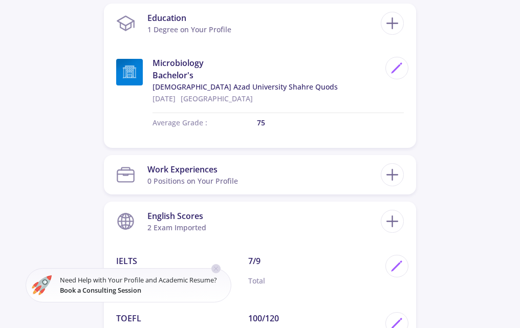
click at [216, 269] on icon at bounding box center [216, 268] width 8 height 8
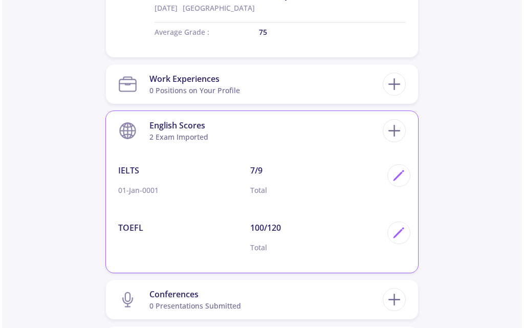
scroll to position [613, 0]
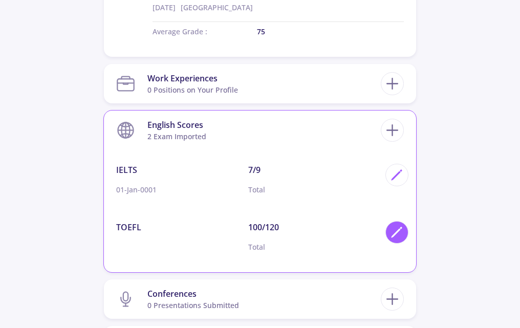
click at [392, 235] on icon at bounding box center [397, 233] width 14 height 14
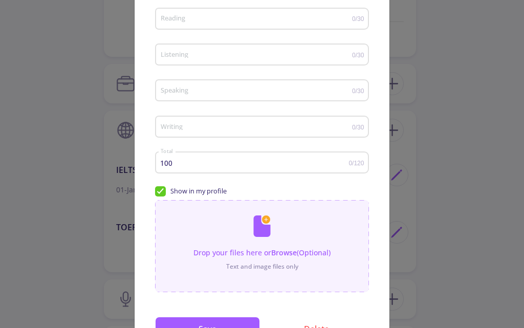
scroll to position [179, 0]
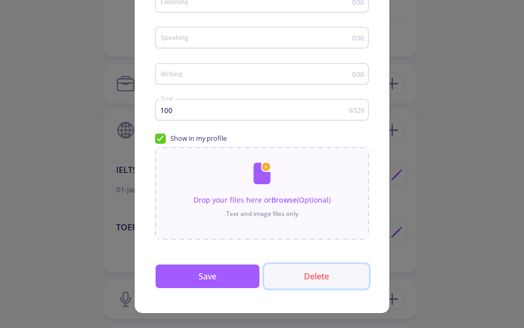
click at [296, 281] on button "Delete" at bounding box center [316, 276] width 105 height 25
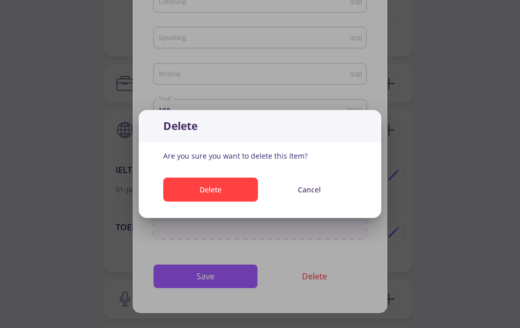
scroll to position [0, 0]
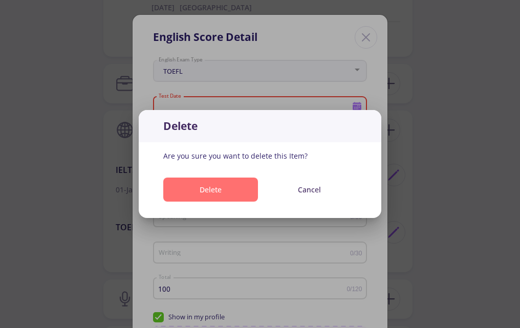
click at [224, 182] on button "Delete" at bounding box center [210, 190] width 95 height 24
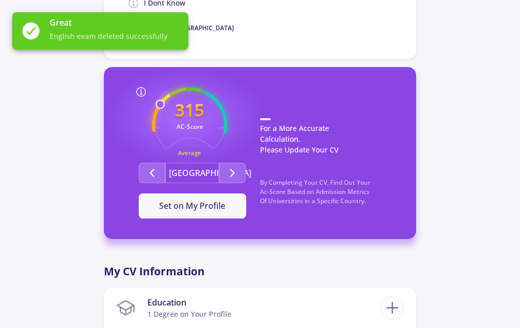
scroll to position [237, 0]
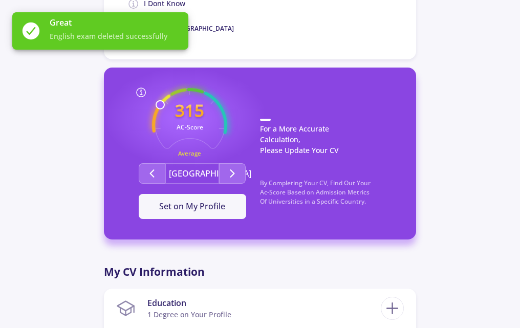
click at [183, 123] on text "AC-Score" at bounding box center [189, 126] width 27 height 9
click at [228, 174] on icon "Second group" at bounding box center [232, 173] width 12 height 12
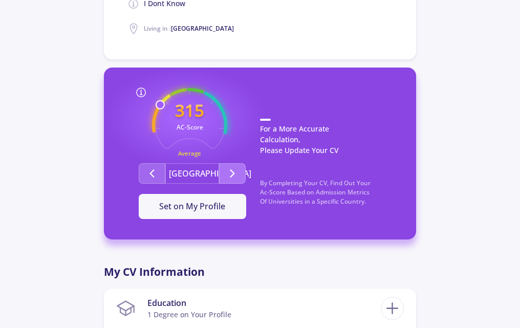
click at [231, 176] on polyline "Second group" at bounding box center [233, 173] width 4 height 7
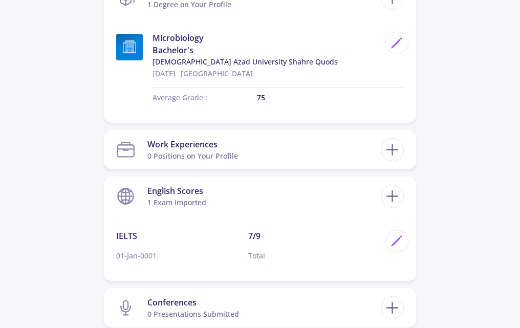
scroll to position [548, 0]
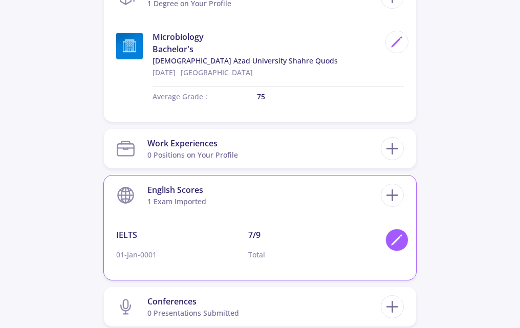
click at [394, 235] on icon at bounding box center [397, 240] width 14 height 14
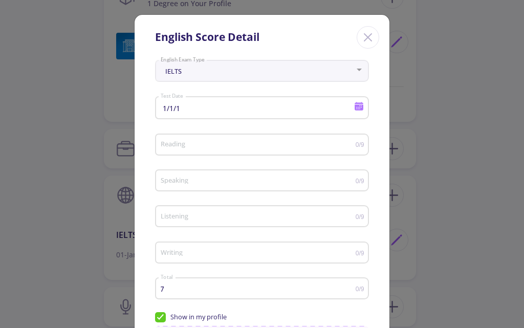
drag, startPoint x: 439, startPoint y: 178, endPoint x: 414, endPoint y: 166, distance: 27.9
click at [436, 178] on div "English Score Detail IELTS English Exam Type 1/1/1 Test Date Reading 0/9 Speaki…" at bounding box center [262, 164] width 524 height 328
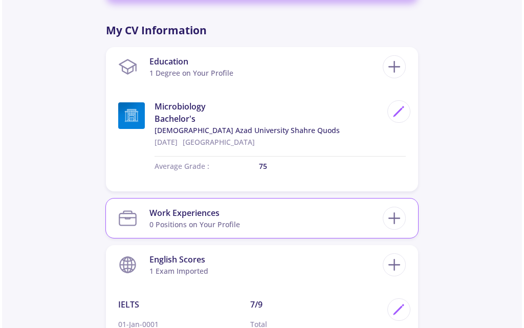
scroll to position [478, 0]
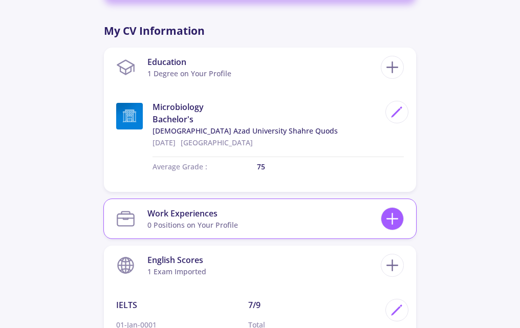
click at [396, 219] on icon at bounding box center [392, 218] width 19 height 19
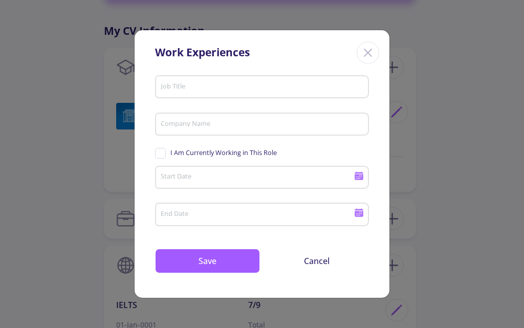
click at [447, 179] on div "Work Experiences Job Title Company Name I Am Currently Working in This Role Sta…" at bounding box center [262, 164] width 524 height 328
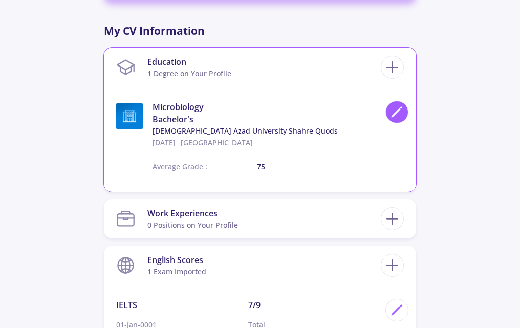
click at [394, 113] on icon at bounding box center [397, 112] width 14 height 14
type input "Microbiology"
type input "[DATE]"
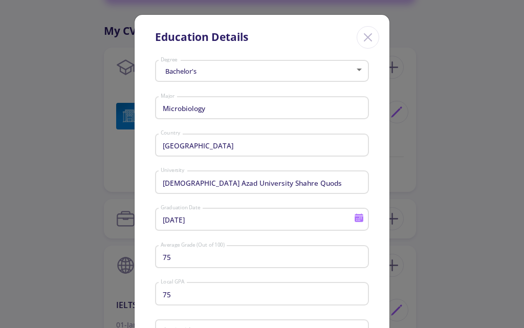
click at [186, 259] on input "75" at bounding box center [263, 257] width 207 height 9
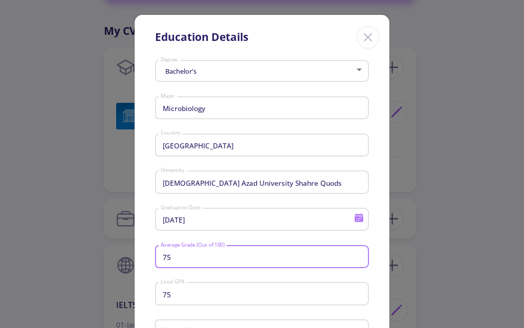
click at [186, 259] on input "75" at bounding box center [263, 257] width 207 height 9
type input "85"
click at [174, 297] on input "75" at bounding box center [263, 294] width 207 height 9
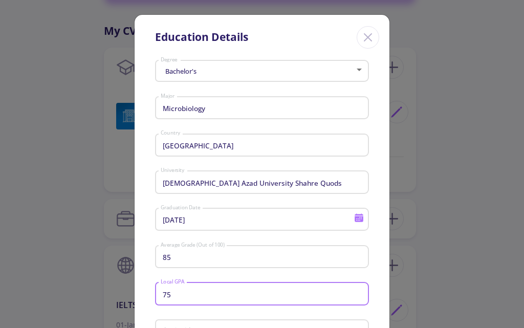
click at [174, 297] on input "75" at bounding box center [263, 294] width 207 height 9
type input "85"
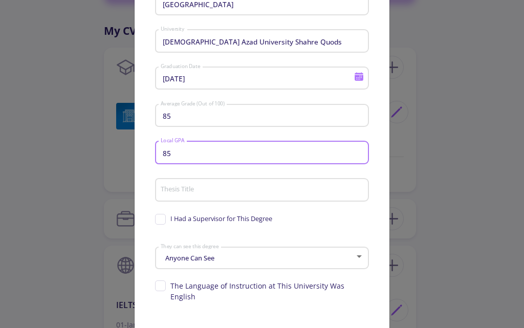
scroll to position [197, 0]
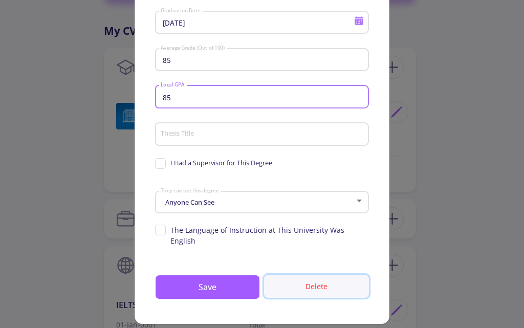
click at [318, 275] on button "Delete" at bounding box center [316, 286] width 105 height 23
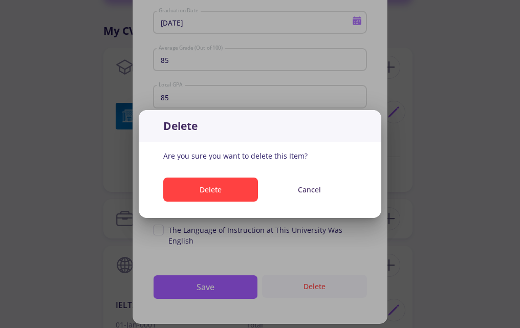
scroll to position [0, 0]
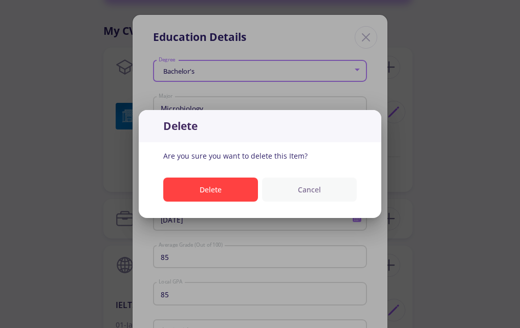
click at [315, 188] on button "Cancel" at bounding box center [309, 190] width 95 height 24
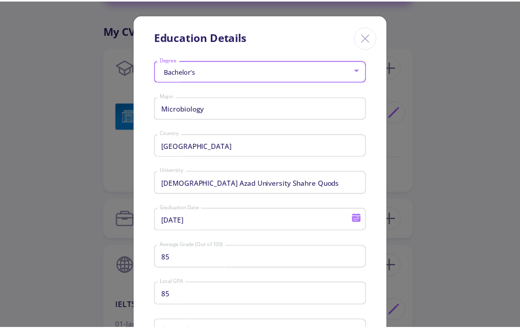
scroll to position [197, 0]
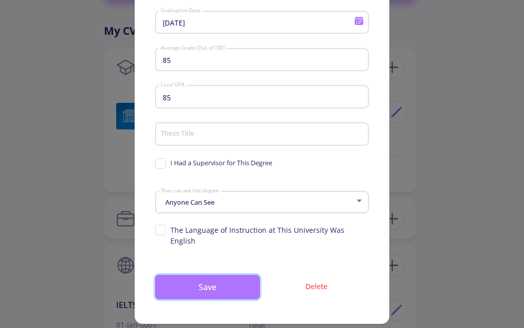
click at [200, 275] on button "Save" at bounding box center [207, 287] width 105 height 25
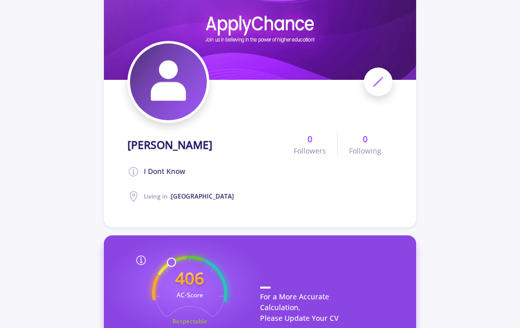
scroll to position [0, 0]
